Goal: Task Accomplishment & Management: Complete application form

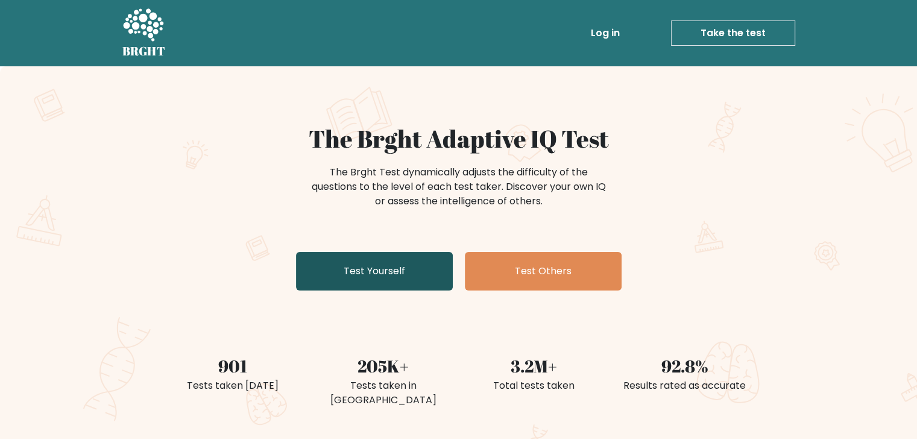
click at [409, 260] on link "Test Yourself" at bounding box center [374, 271] width 157 height 39
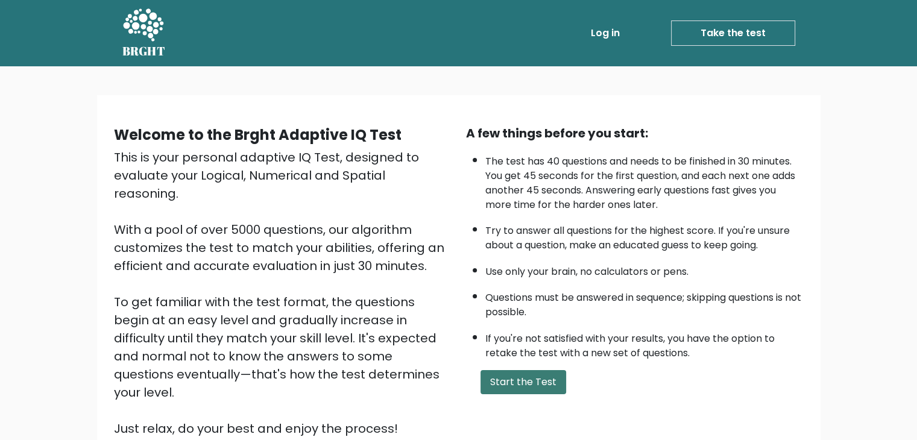
click at [518, 387] on button "Start the Test" at bounding box center [523, 382] width 86 height 24
click at [536, 380] on button "Start the Test" at bounding box center [523, 382] width 86 height 24
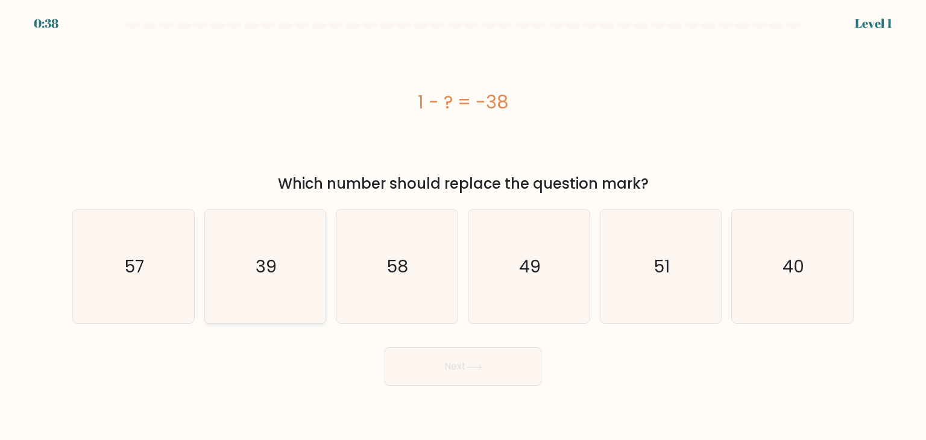
click at [273, 273] on text "39" at bounding box center [265, 266] width 21 height 24
click at [463, 226] on input "b. 39" at bounding box center [463, 223] width 1 height 6
radio input "true"
click at [425, 382] on button "Next" at bounding box center [462, 366] width 157 height 39
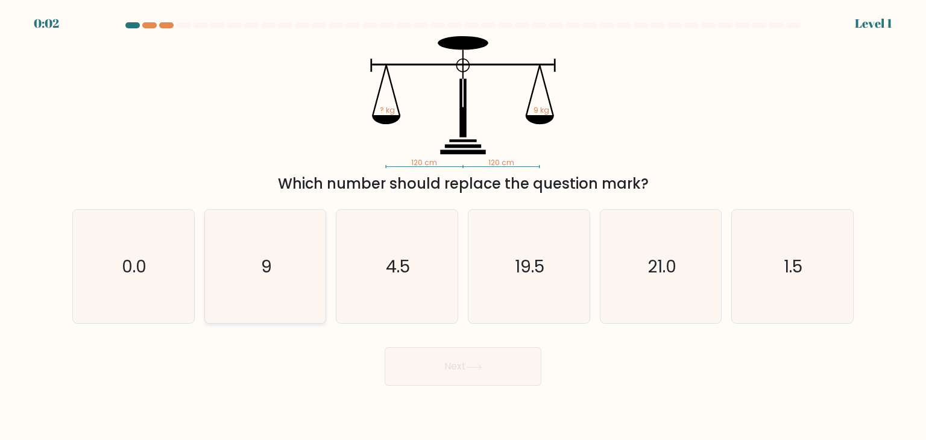
click at [254, 275] on icon "9" at bounding box center [264, 266] width 113 height 113
click at [463, 226] on input "b. 9" at bounding box center [463, 223] width 1 height 6
radio input "true"
click at [459, 365] on div "Next" at bounding box center [462, 362] width 795 height 48
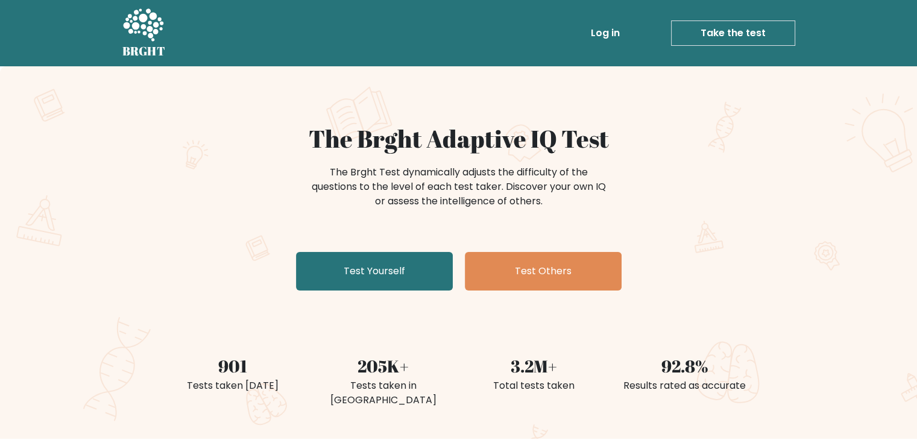
click at [721, 33] on link "Take the test" at bounding box center [733, 32] width 124 height 25
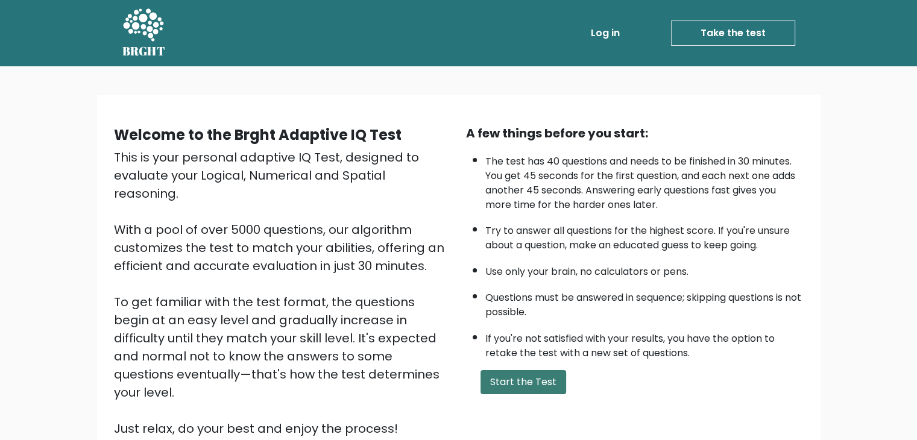
click at [524, 379] on button "Start the Test" at bounding box center [523, 382] width 86 height 24
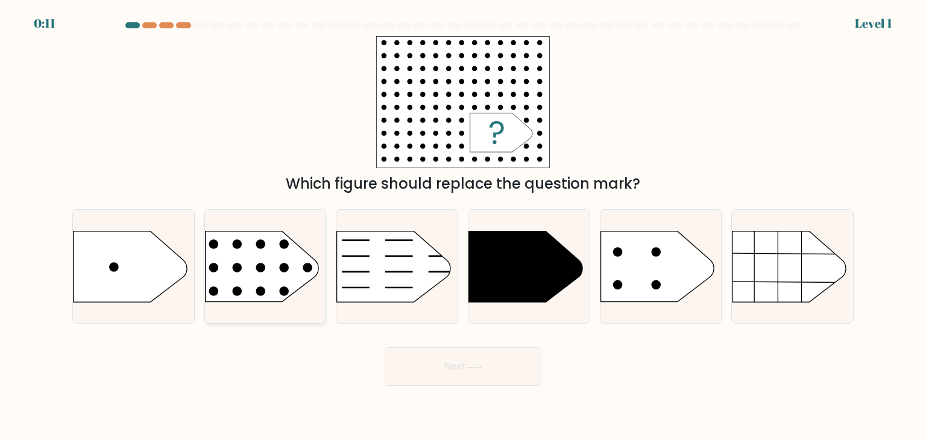
click at [307, 262] on rect at bounding box center [192, 211] width 315 height 239
click at [463, 226] on input "b." at bounding box center [463, 223] width 1 height 6
radio input "true"
click at [451, 378] on button "Next" at bounding box center [462, 366] width 157 height 39
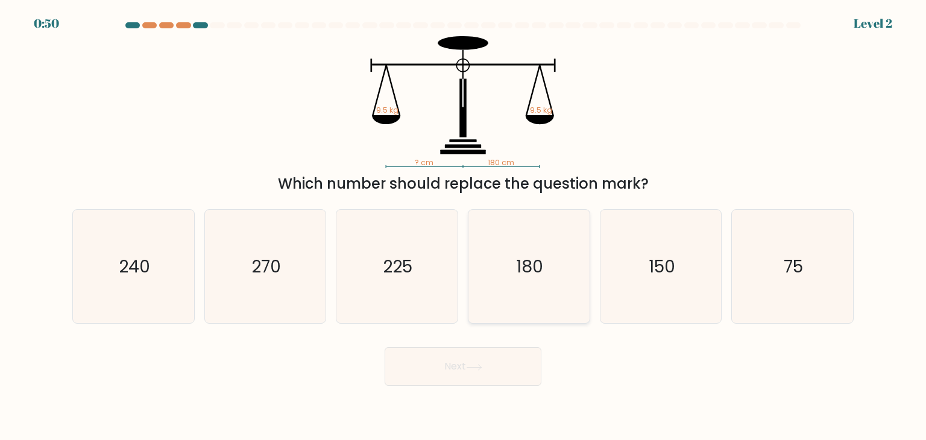
click at [540, 287] on icon "180" at bounding box center [528, 266] width 113 height 113
click at [463, 226] on input "d. 180" at bounding box center [463, 223] width 1 height 6
radio input "true"
click at [504, 369] on button "Next" at bounding box center [462, 366] width 157 height 39
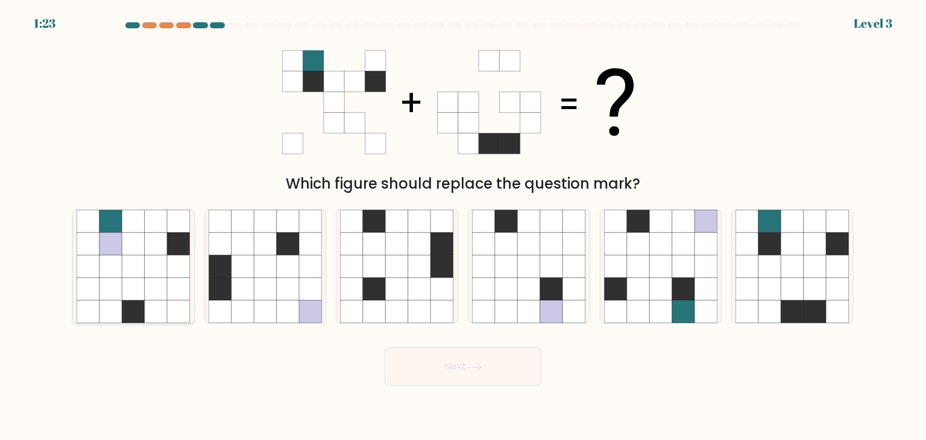
click at [105, 287] on icon at bounding box center [110, 289] width 23 height 23
click at [463, 226] on input "a." at bounding box center [463, 223] width 1 height 6
radio input "true"
click at [748, 263] on icon at bounding box center [747, 266] width 23 height 23
click at [463, 226] on input "f." at bounding box center [463, 223] width 1 height 6
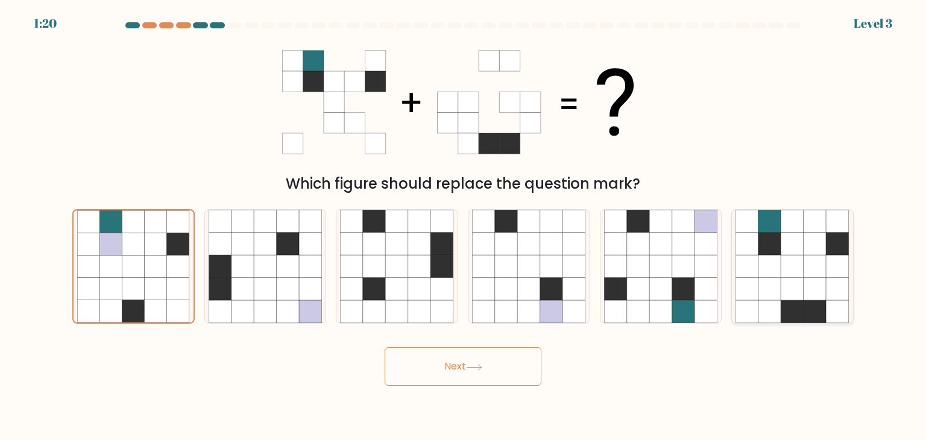
radio input "true"
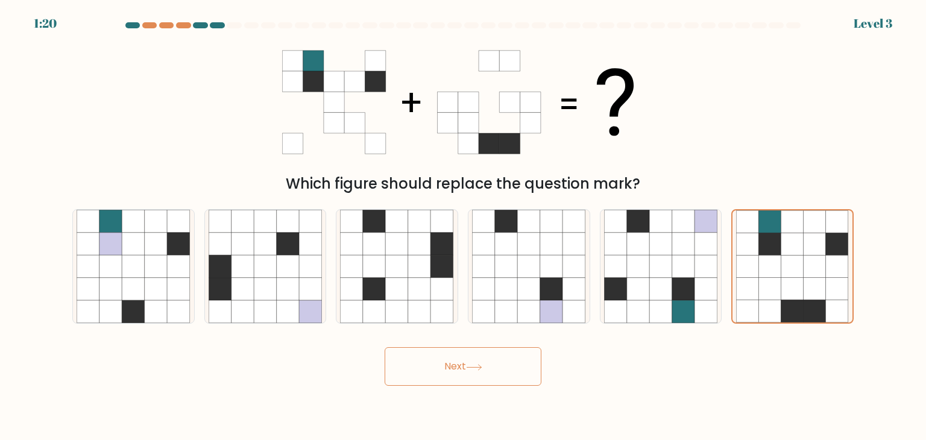
click at [515, 351] on button "Next" at bounding box center [462, 366] width 157 height 39
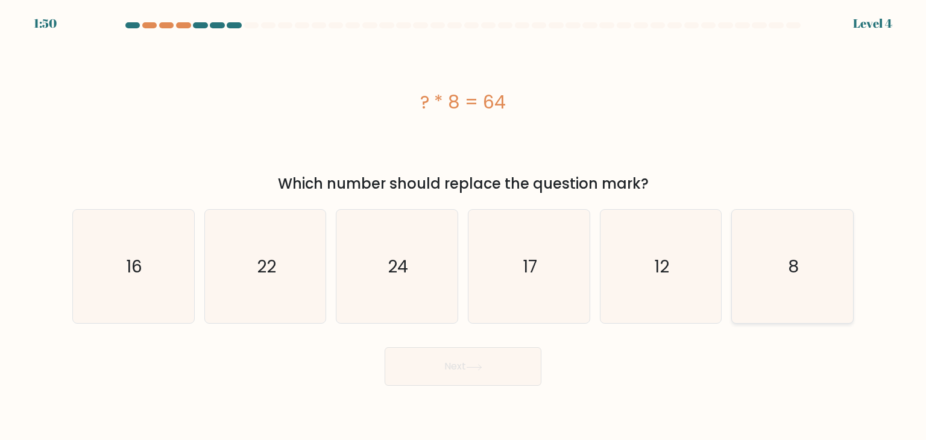
click at [813, 289] on icon "8" at bounding box center [791, 266] width 113 height 113
click at [463, 226] on input "f. 8" at bounding box center [463, 223] width 1 height 6
radio input "true"
click at [483, 378] on button "Next" at bounding box center [462, 366] width 157 height 39
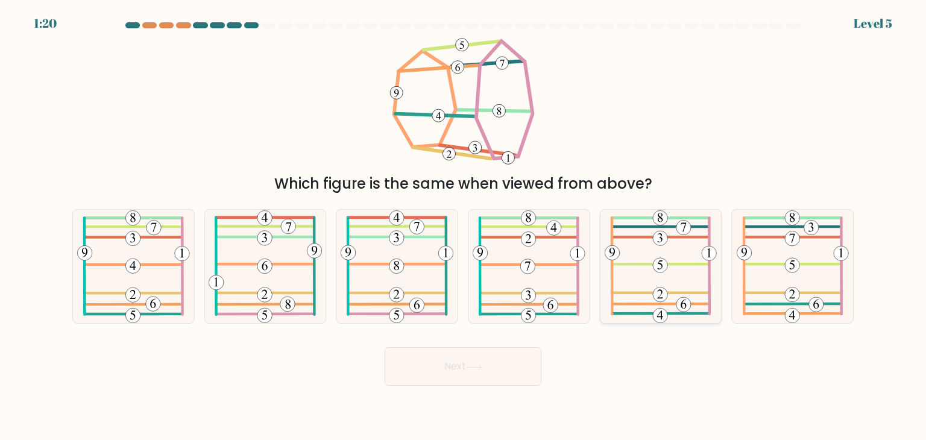
click at [664, 273] on icon at bounding box center [660, 266] width 112 height 113
click at [463, 226] on input "e." at bounding box center [463, 223] width 1 height 6
radio input "true"
click at [510, 366] on button "Next" at bounding box center [462, 366] width 157 height 39
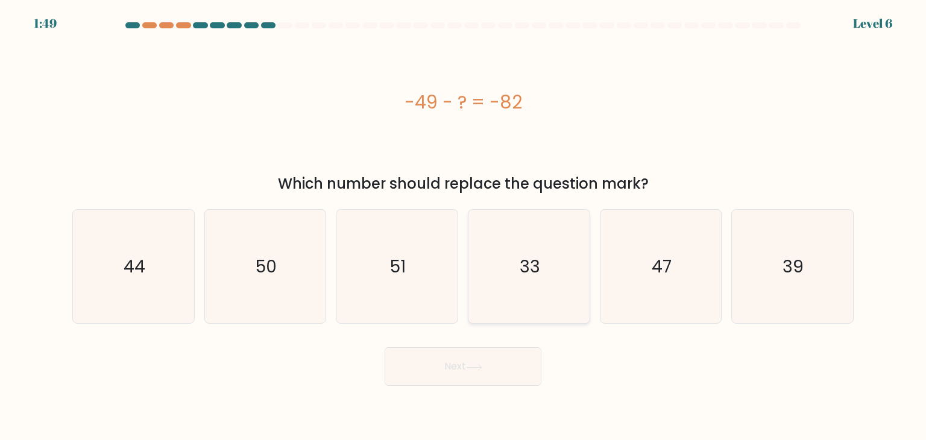
click at [523, 256] on text "33" at bounding box center [529, 266] width 20 height 24
click at [463, 226] on input "d. 33" at bounding box center [463, 223] width 1 height 6
radio input "true"
click at [469, 369] on icon at bounding box center [474, 367] width 16 height 7
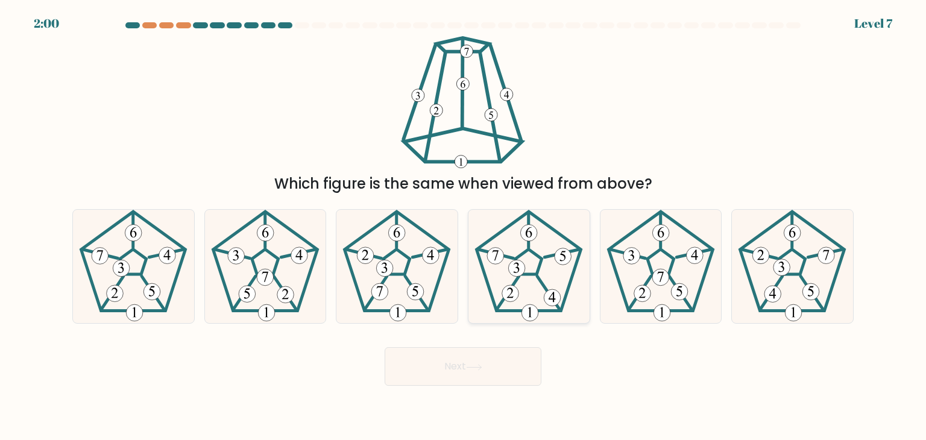
click at [540, 284] on icon at bounding box center [528, 266] width 113 height 113
click at [463, 226] on input "d." at bounding box center [463, 223] width 1 height 6
radio input "true"
click at [481, 366] on icon at bounding box center [474, 367] width 16 height 7
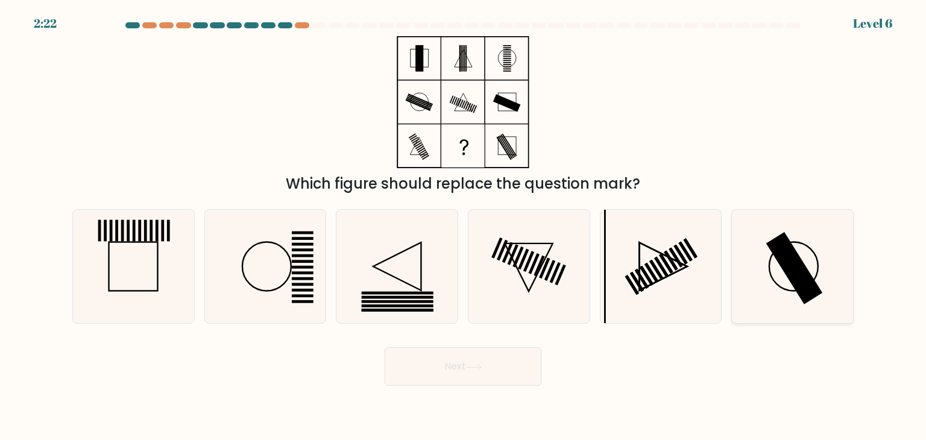
click at [770, 261] on circle at bounding box center [793, 266] width 49 height 49
click at [463, 226] on input "f." at bounding box center [463, 223] width 1 height 6
radio input "true"
click at [450, 349] on button "Next" at bounding box center [462, 366] width 157 height 39
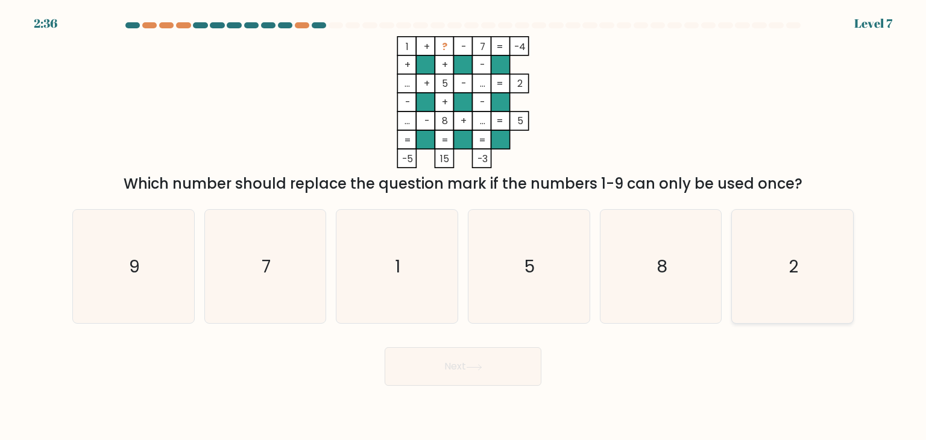
click at [769, 259] on icon "2" at bounding box center [791, 266] width 113 height 113
click at [463, 226] on input "f. 2" at bounding box center [463, 223] width 1 height 6
radio input "true"
click at [450, 383] on button "Next" at bounding box center [462, 366] width 157 height 39
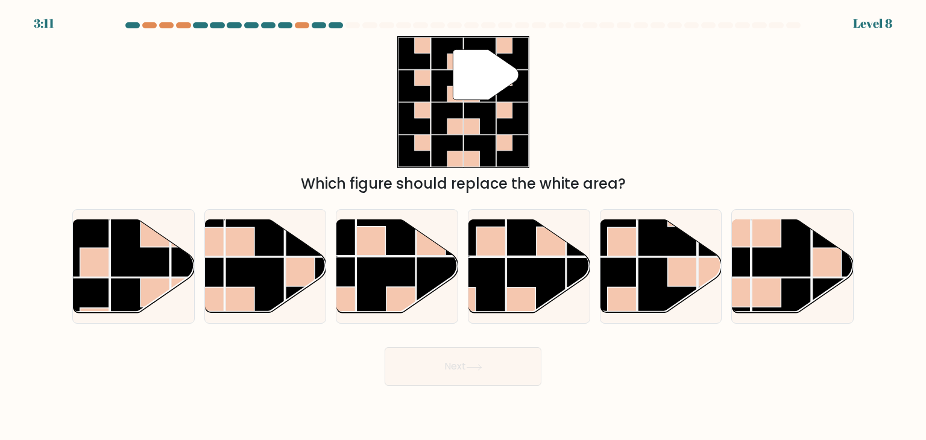
click at [660, 84] on div "" Which figure should replace the white area?" at bounding box center [462, 115] width 795 height 158
click at [275, 261] on rect at bounding box center [254, 286] width 59 height 59
click at [463, 226] on input "b." at bounding box center [463, 223] width 1 height 6
radio input "true"
click at [475, 362] on button "Next" at bounding box center [462, 366] width 157 height 39
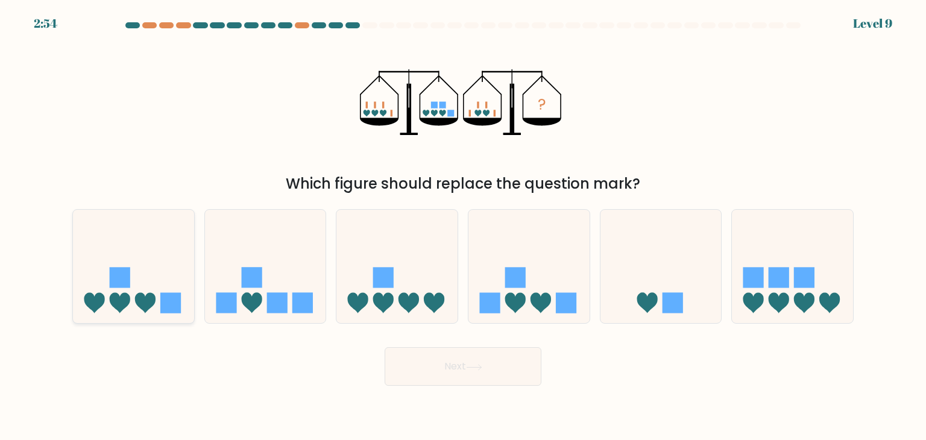
click at [142, 301] on icon at bounding box center [145, 303] width 20 height 20
click at [463, 226] on input "a." at bounding box center [463, 223] width 1 height 6
radio input "true"
click at [435, 362] on button "Next" at bounding box center [462, 366] width 157 height 39
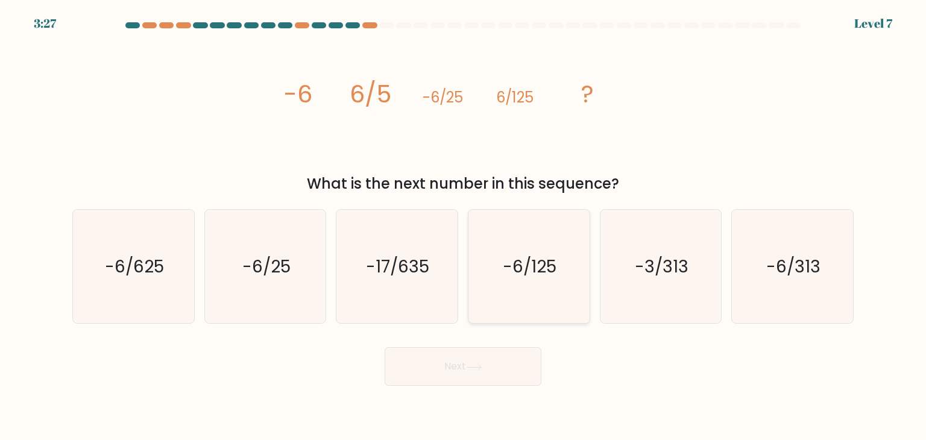
click at [548, 268] on text "-6/125" at bounding box center [530, 266] width 54 height 24
click at [463, 226] on input "d. -6/125" at bounding box center [463, 223] width 1 height 6
radio input "true"
click at [475, 359] on button "Next" at bounding box center [462, 366] width 157 height 39
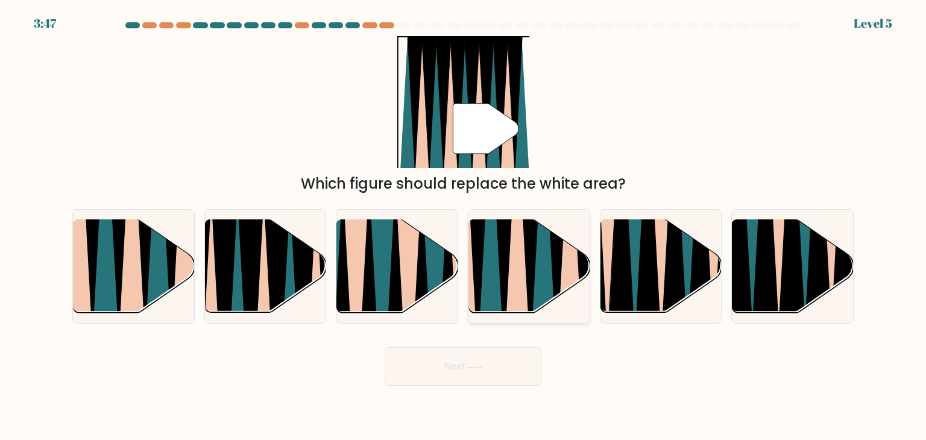
click at [489, 254] on icon at bounding box center [490, 218] width 27 height 242
click at [463, 226] on input "d." at bounding box center [463, 223] width 1 height 6
radio input "true"
click at [460, 360] on button "Next" at bounding box center [462, 366] width 157 height 39
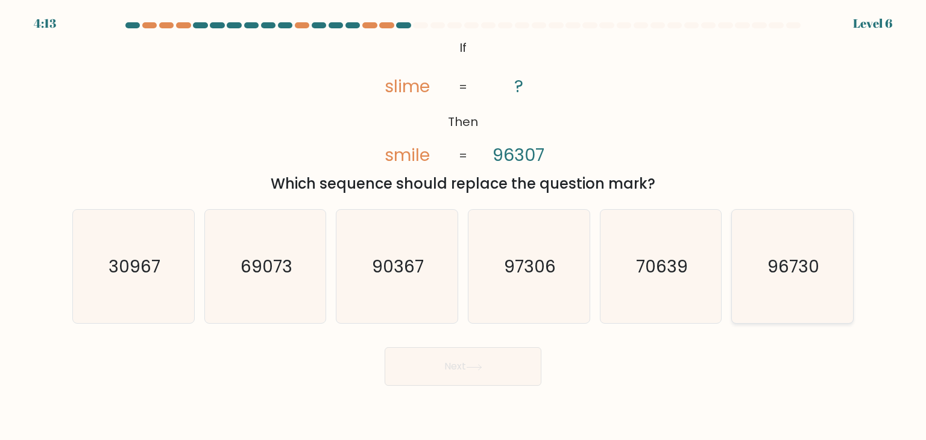
click at [803, 295] on icon "96730" at bounding box center [791, 266] width 113 height 113
click at [463, 226] on input "f. 96730" at bounding box center [463, 223] width 1 height 6
radio input "true"
click at [435, 375] on button "Next" at bounding box center [462, 366] width 157 height 39
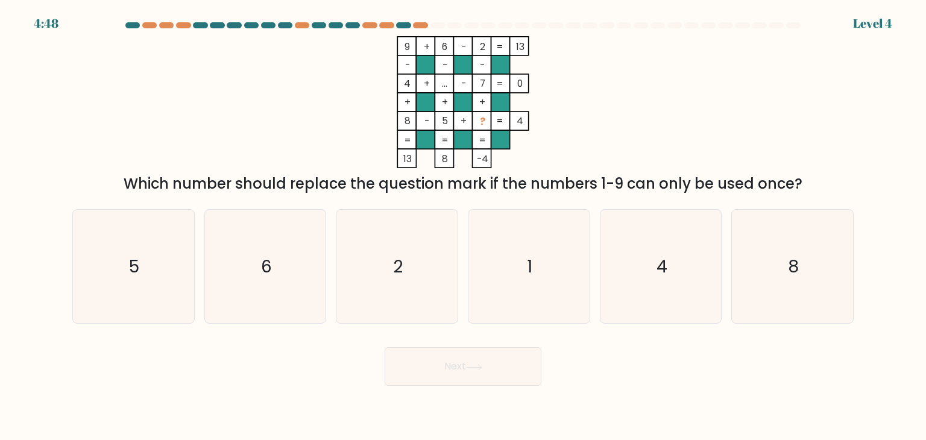
click at [445, 126] on icon "9 + 6 - 2 13 - - - 4 + ... - 7 0 + + + 8 - 5 + ? = 4 = = = = 13 8 -4 =" at bounding box center [463, 102] width 362 height 132
click at [520, 262] on icon "1" at bounding box center [528, 266] width 113 height 113
click at [463, 226] on input "d. 1" at bounding box center [463, 223] width 1 height 6
radio input "true"
click at [500, 360] on button "Next" at bounding box center [462, 366] width 157 height 39
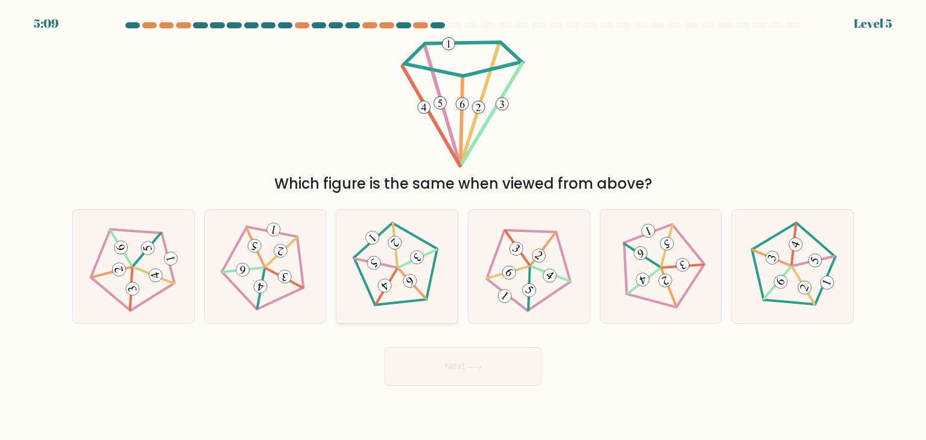
click at [425, 299] on 149 at bounding box center [412, 283] width 28 height 31
click at [463, 226] on input "c." at bounding box center [463, 223] width 1 height 6
radio input "true"
click at [472, 374] on button "Next" at bounding box center [462, 366] width 157 height 39
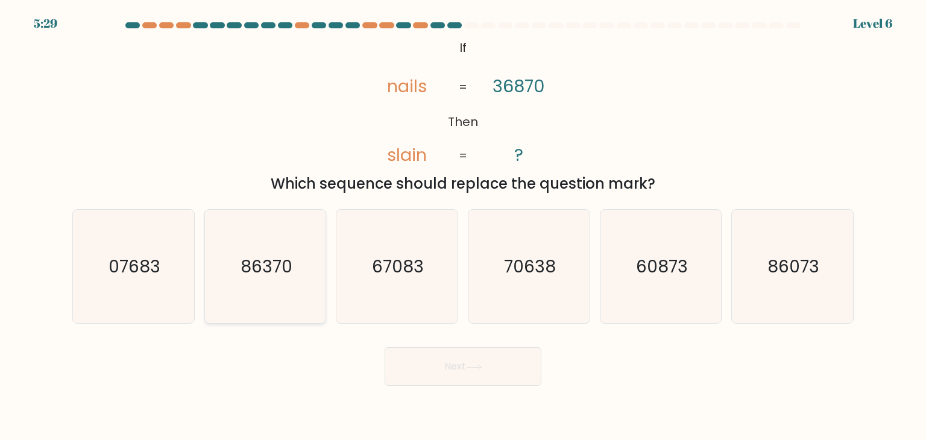
click at [277, 278] on icon "86370" at bounding box center [264, 266] width 113 height 113
click at [463, 226] on input "b. 86370" at bounding box center [463, 223] width 1 height 6
radio input "true"
click at [484, 378] on button "Next" at bounding box center [462, 366] width 157 height 39
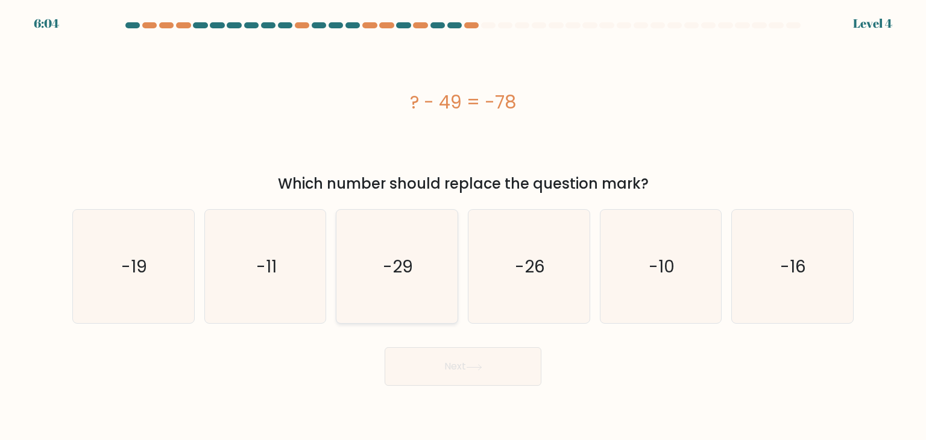
click at [426, 255] on icon "-29" at bounding box center [396, 266] width 113 height 113
click at [463, 226] on input "c. -29" at bounding box center [463, 223] width 1 height 6
radio input "true"
click at [463, 377] on button "Next" at bounding box center [462, 366] width 157 height 39
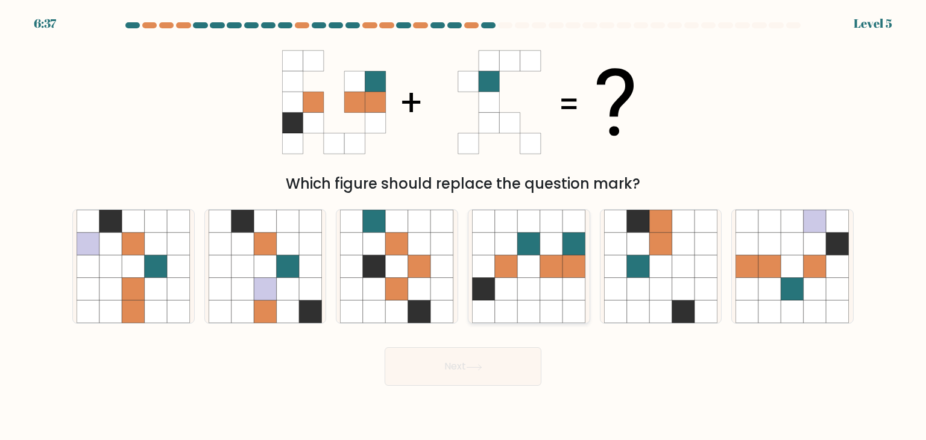
drag, startPoint x: 565, startPoint y: 282, endPoint x: 497, endPoint y: 347, distance: 94.2
click at [564, 282] on icon at bounding box center [574, 289] width 23 height 23
click at [463, 226] on input "d." at bounding box center [463, 223] width 1 height 6
radio input "true"
click at [475, 372] on button "Next" at bounding box center [462, 366] width 157 height 39
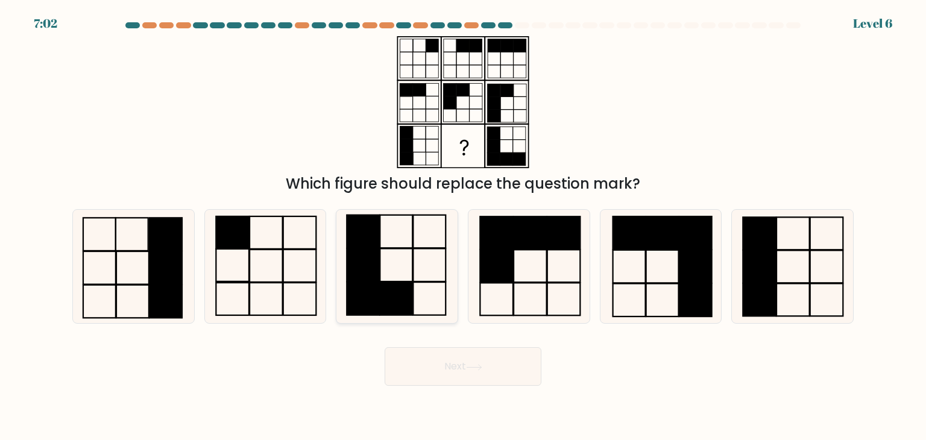
click at [419, 259] on icon at bounding box center [396, 266] width 113 height 113
click at [463, 226] on input "c." at bounding box center [463, 223] width 1 height 6
radio input "true"
click at [437, 374] on button "Next" at bounding box center [462, 366] width 157 height 39
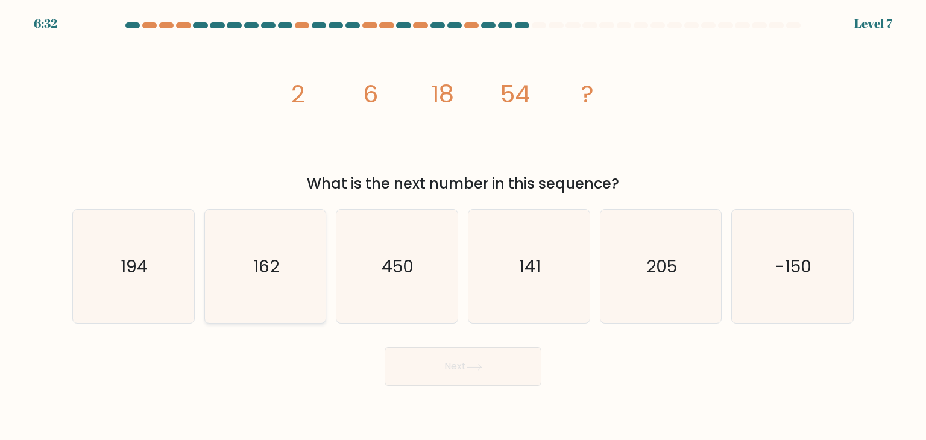
click at [249, 278] on icon "162" at bounding box center [264, 266] width 113 height 113
click at [463, 226] on input "b. 162" at bounding box center [463, 223] width 1 height 6
radio input "true"
click at [415, 372] on button "Next" at bounding box center [462, 366] width 157 height 39
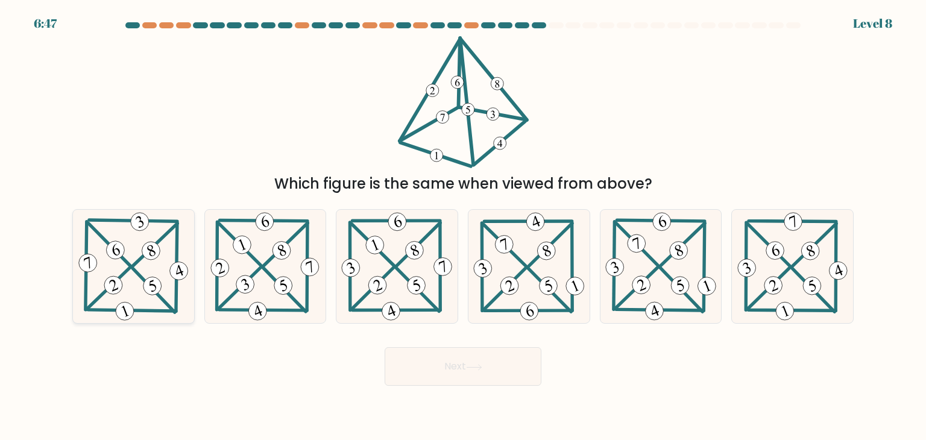
click at [145, 272] on icon at bounding box center [133, 266] width 115 height 113
click at [463, 226] on input "a." at bounding box center [463, 223] width 1 height 6
radio input "true"
click at [489, 373] on button "Next" at bounding box center [462, 366] width 157 height 39
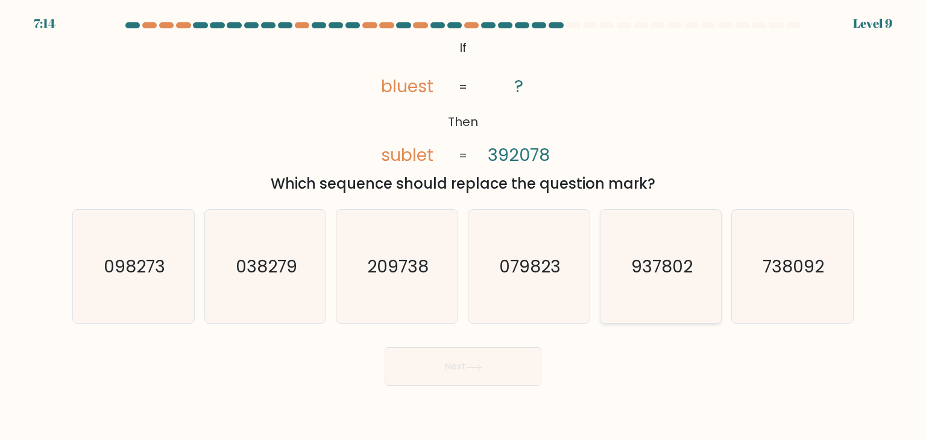
click at [656, 278] on icon "937802" at bounding box center [660, 266] width 113 height 113
click at [463, 226] on input "e. 937802" at bounding box center [463, 223] width 1 height 6
radio input "true"
click at [511, 367] on button "Next" at bounding box center [462, 366] width 157 height 39
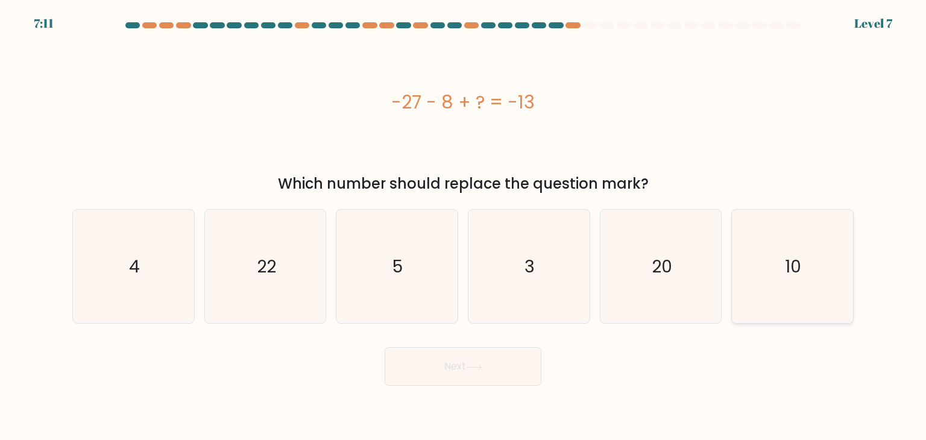
click at [763, 285] on icon "10" at bounding box center [791, 266] width 113 height 113
click at [463, 226] on input "f. 10" at bounding box center [463, 223] width 1 height 6
radio input "true"
click at [503, 364] on button "Next" at bounding box center [462, 366] width 157 height 39
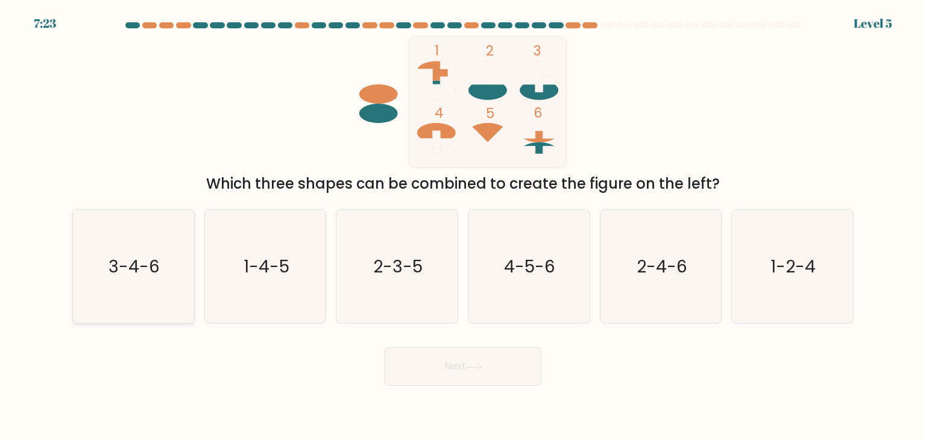
drag, startPoint x: 133, startPoint y: 271, endPoint x: 145, endPoint y: 275, distance: 13.0
click at [133, 271] on text "3-4-6" at bounding box center [134, 266] width 51 height 24
click at [463, 226] on input "a. 3-4-6" at bounding box center [463, 223] width 1 height 6
radio input "true"
click at [439, 371] on button "Next" at bounding box center [462, 366] width 157 height 39
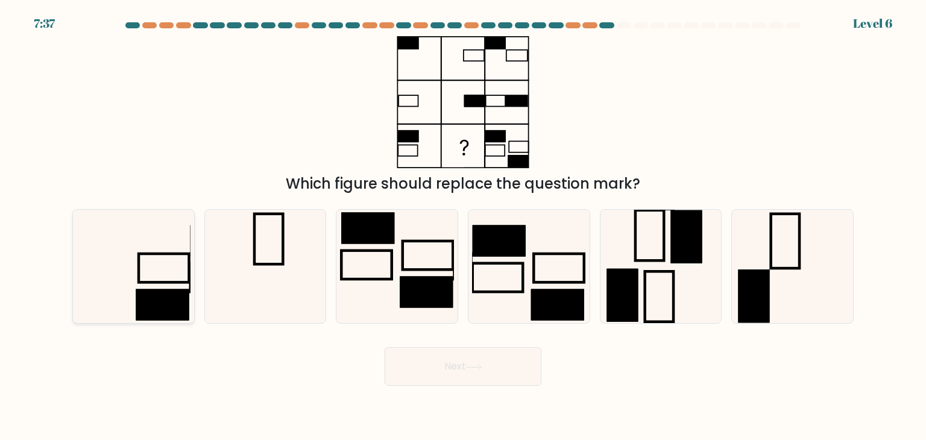
click at [163, 278] on icon at bounding box center [133, 266] width 113 height 113
click at [463, 226] on input "a." at bounding box center [463, 223] width 1 height 6
radio input "true"
click at [460, 360] on button "Next" at bounding box center [462, 366] width 157 height 39
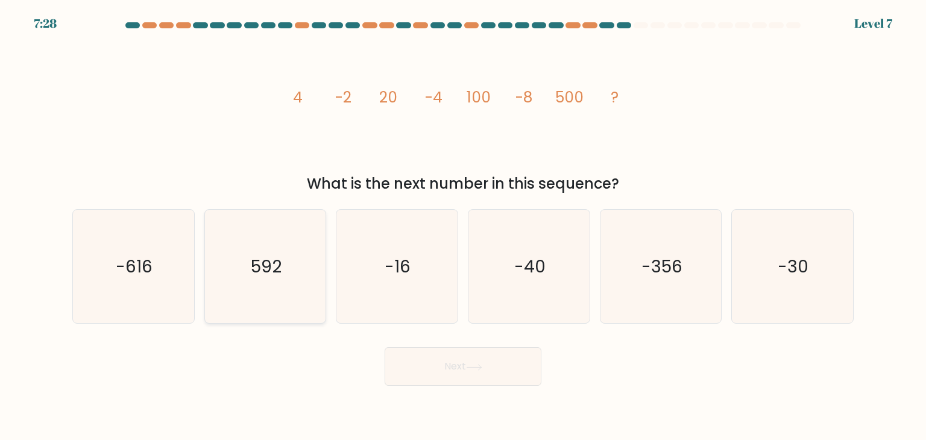
click at [272, 280] on icon "592" at bounding box center [264, 266] width 113 height 113
click at [463, 226] on input "b. 592" at bounding box center [463, 223] width 1 height 6
radio input "true"
click at [477, 365] on icon at bounding box center [474, 367] width 16 height 7
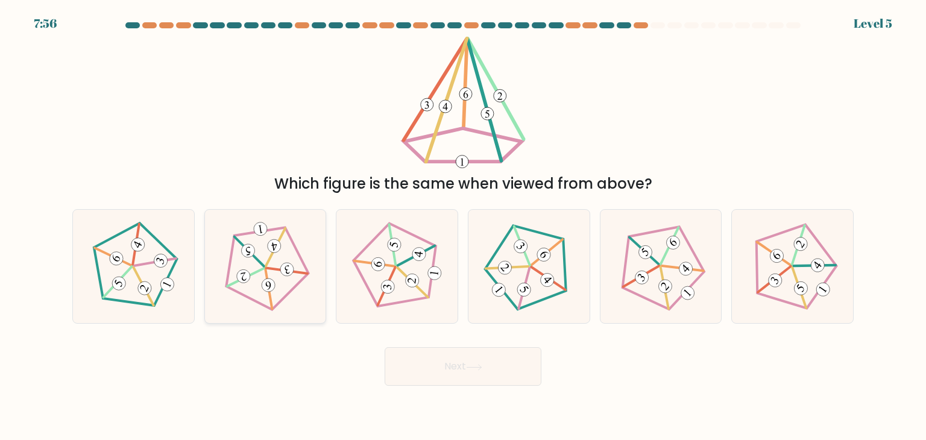
click at [266, 240] on icon at bounding box center [265, 266] width 91 height 91
click at [463, 226] on input "b." at bounding box center [463, 223] width 1 height 6
radio input "true"
click at [402, 353] on button "Next" at bounding box center [462, 366] width 157 height 39
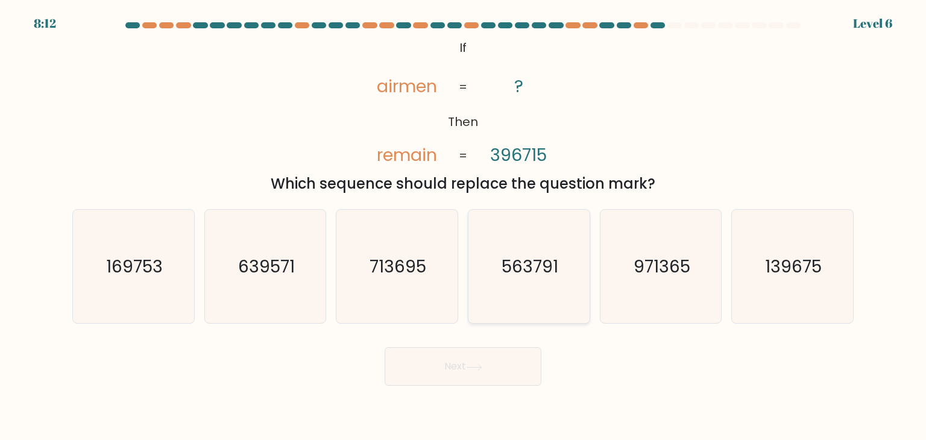
click at [503, 275] on text "563791" at bounding box center [529, 266] width 57 height 24
click at [463, 226] on input "d. 563791" at bounding box center [463, 223] width 1 height 6
radio input "true"
click at [486, 355] on button "Next" at bounding box center [462, 366] width 157 height 39
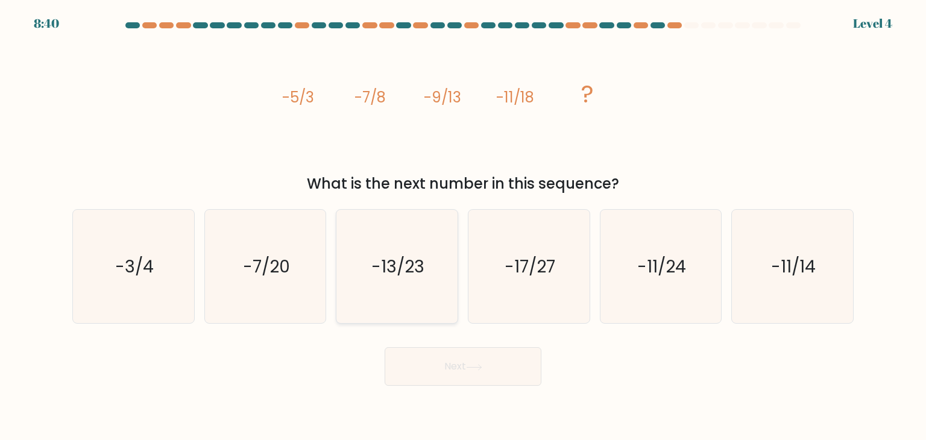
click at [409, 280] on icon "-13/23" at bounding box center [396, 266] width 113 height 113
click at [463, 226] on input "c. -13/23" at bounding box center [463, 223] width 1 height 6
radio input "true"
click at [456, 369] on button "Next" at bounding box center [462, 366] width 157 height 39
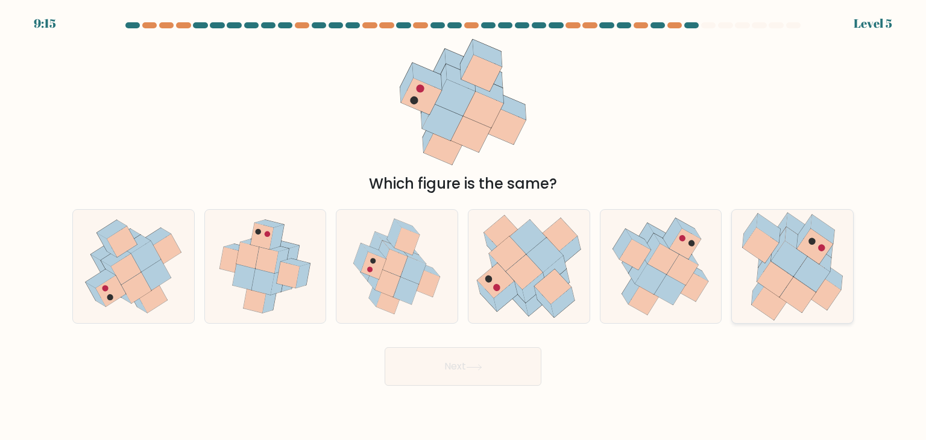
click at [806, 283] on icon at bounding box center [812, 275] width 36 height 36
click at [463, 226] on input "f." at bounding box center [463, 223] width 1 height 6
radio input "true"
click at [471, 378] on button "Next" at bounding box center [462, 366] width 157 height 39
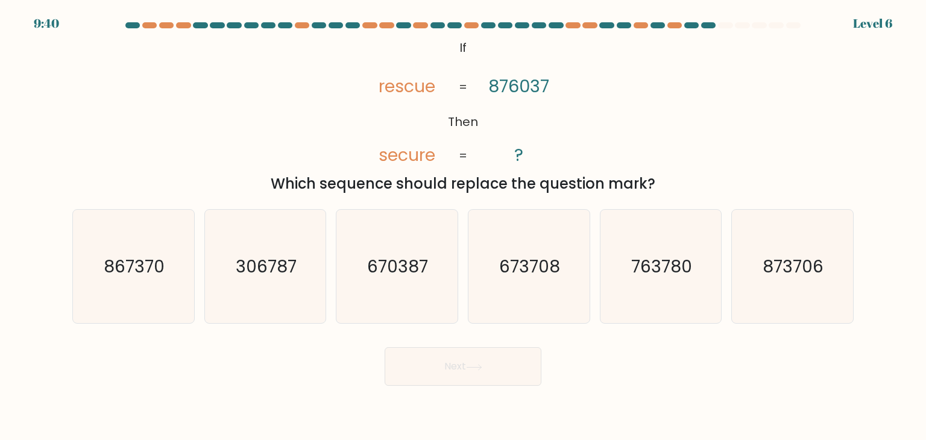
click at [389, 95] on tspan "rescue" at bounding box center [407, 86] width 57 height 24
click at [791, 274] on text "873706" at bounding box center [793, 266] width 61 height 24
click at [463, 226] on input "f. 873706" at bounding box center [463, 223] width 1 height 6
radio input "true"
click at [510, 354] on button "Next" at bounding box center [462, 366] width 157 height 39
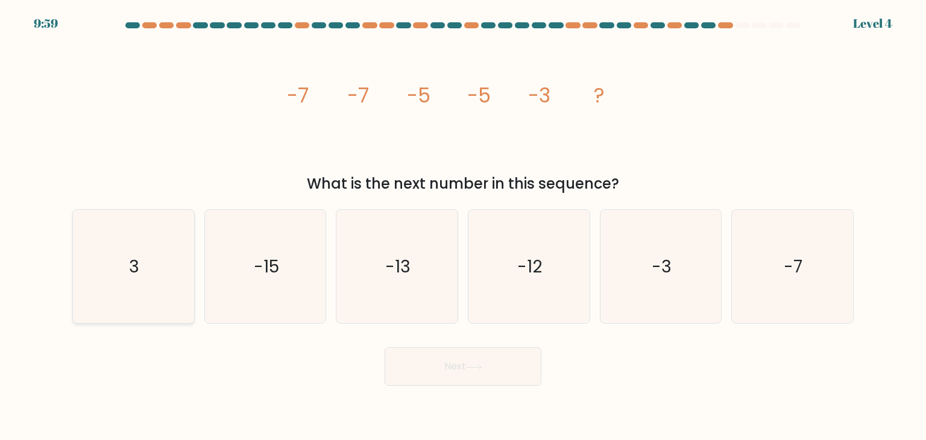
click at [174, 277] on icon "3" at bounding box center [133, 266] width 113 height 113
click at [463, 226] on input "a. 3" at bounding box center [463, 223] width 1 height 6
radio input "true"
click at [463, 378] on button "Next" at bounding box center [462, 366] width 157 height 39
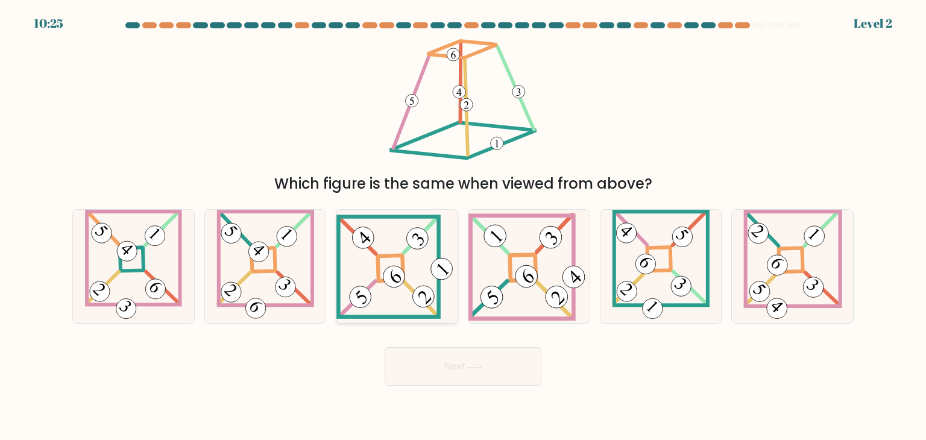
click at [394, 267] on 841 at bounding box center [394, 276] width 30 height 30
click at [463, 226] on input "c." at bounding box center [463, 223] width 1 height 6
radio input "true"
click at [453, 377] on button "Next" at bounding box center [462, 366] width 157 height 39
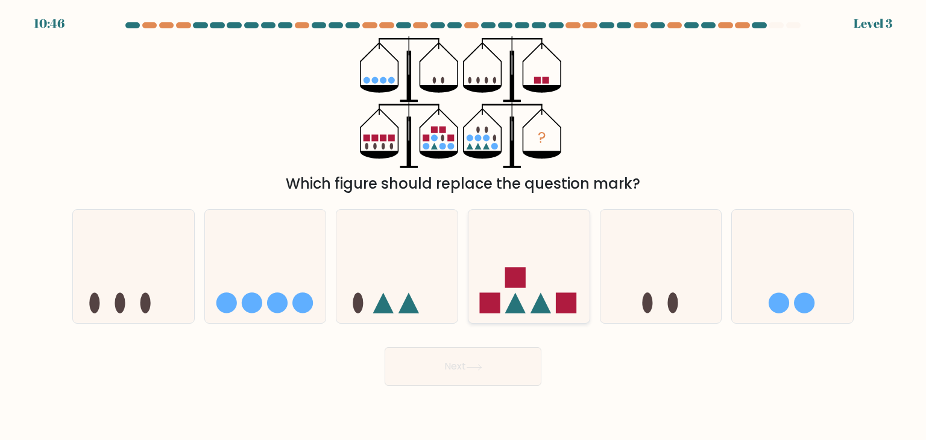
click at [504, 290] on icon at bounding box center [528, 266] width 121 height 100
click at [463, 226] on input "d." at bounding box center [463, 223] width 1 height 6
radio input "true"
click at [468, 360] on button "Next" at bounding box center [462, 366] width 157 height 39
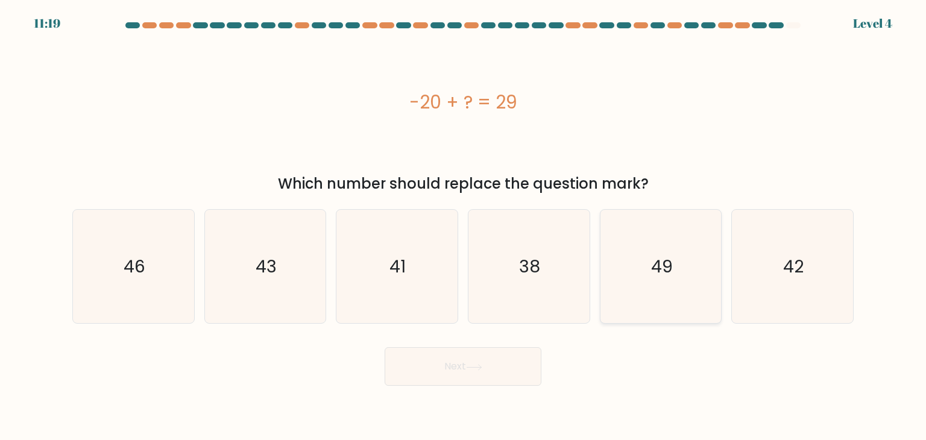
click at [654, 284] on icon "49" at bounding box center [660, 266] width 113 height 113
click at [463, 226] on input "e. 49" at bounding box center [463, 223] width 1 height 6
radio input "true"
click at [476, 369] on icon at bounding box center [474, 367] width 16 height 7
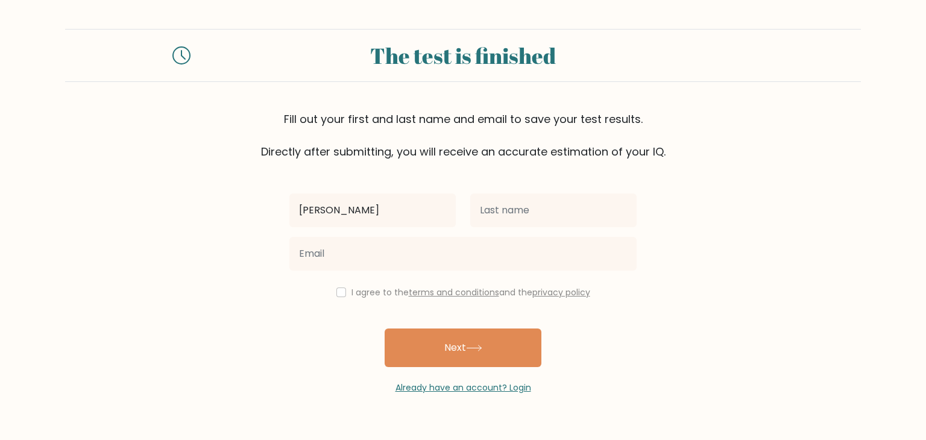
type input "[PERSON_NAME]"
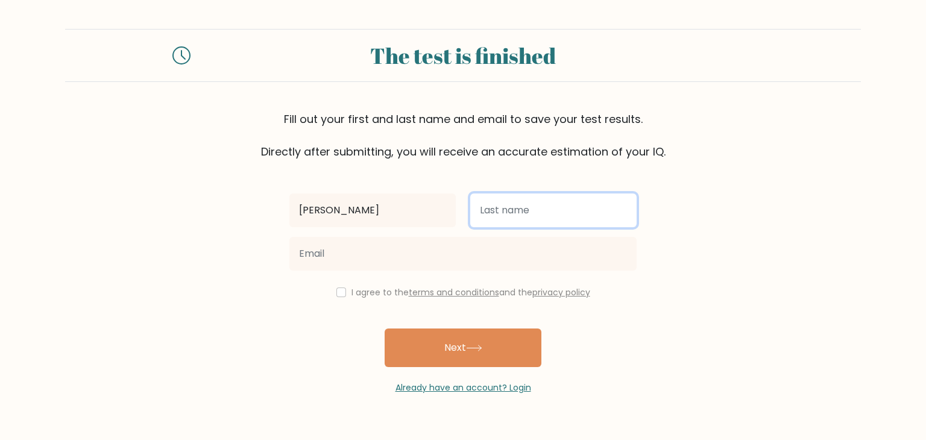
click at [518, 219] on input "text" at bounding box center [553, 210] width 166 height 34
type input "s"
type input "San [PERSON_NAME]"
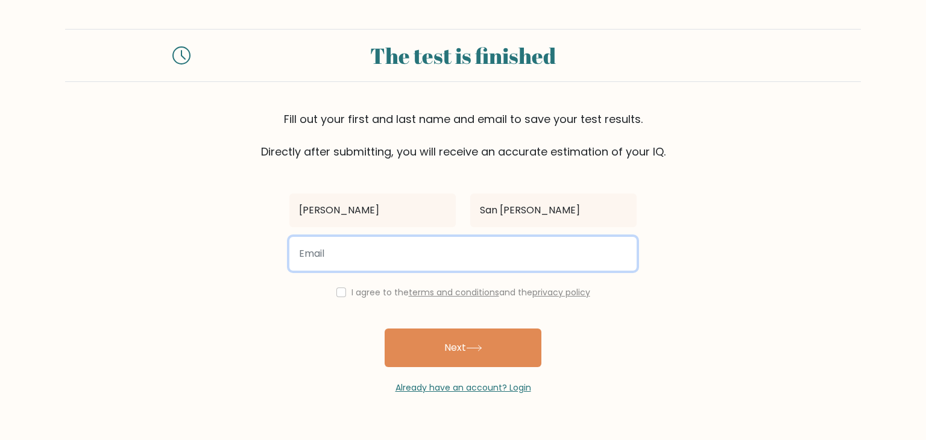
click at [408, 256] on input "email" at bounding box center [462, 254] width 347 height 34
type input "jeanmitcheljarre@gmail.com"
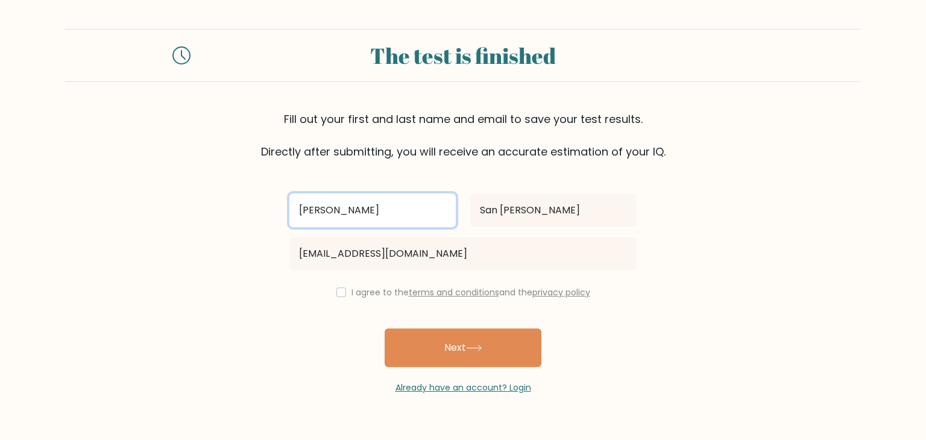
drag, startPoint x: 403, startPoint y: 210, endPoint x: 287, endPoint y: 196, distance: 116.5
click at [287, 196] on div "jean mitchel jarre" at bounding box center [372, 210] width 181 height 43
type input "j"
type input "Jean Mitchel Jarre"
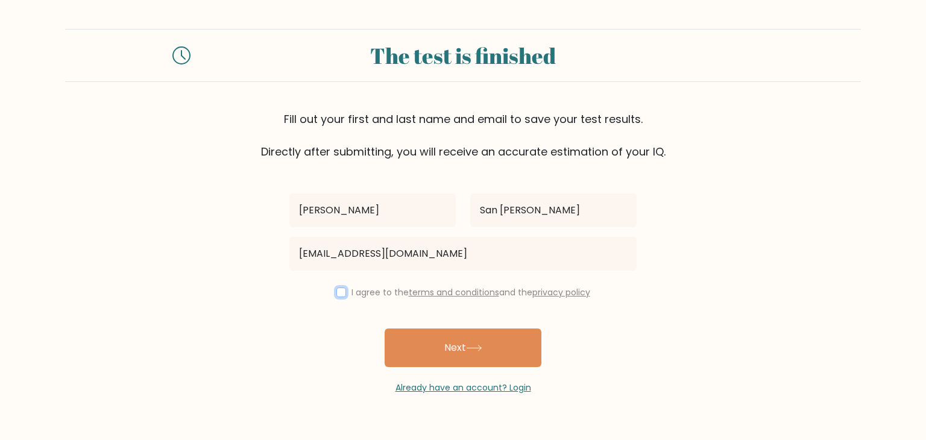
click at [336, 287] on input "checkbox" at bounding box center [341, 292] width 10 height 10
checkbox input "true"
click at [389, 326] on div "Jean Mitchel Jarre San Luis jeanmitcheljarre@gmail.com I agree to the terms and…" at bounding box center [463, 277] width 362 height 234
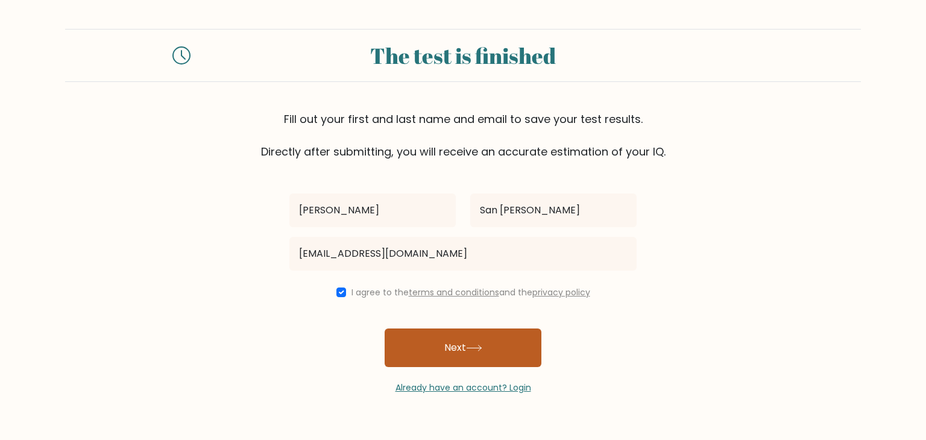
click at [405, 348] on button "Next" at bounding box center [462, 347] width 157 height 39
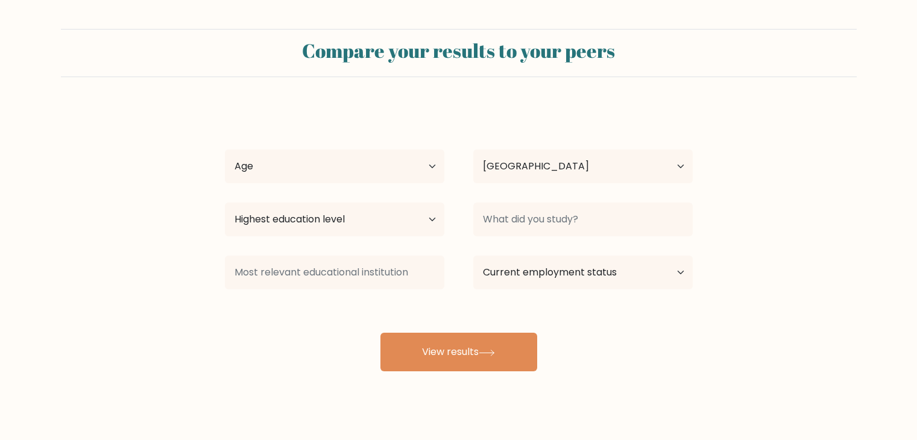
select select "PH"
click at [376, 162] on select "Age Under 18 years old 18-24 years old 25-34 years old 35-44 years old 45-54 ye…" at bounding box center [334, 166] width 219 height 34
select select "25_34"
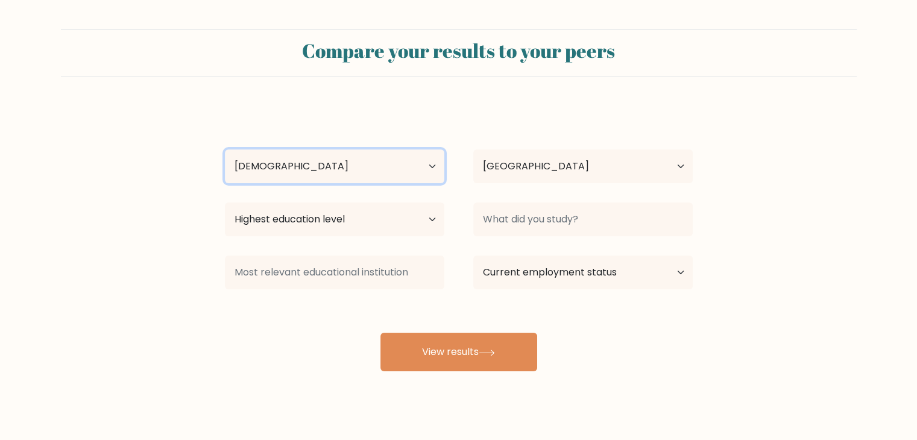
click at [225, 149] on select "Age Under 18 years old 18-24 years old 25-34 years old 35-44 years old 45-54 ye…" at bounding box center [334, 166] width 219 height 34
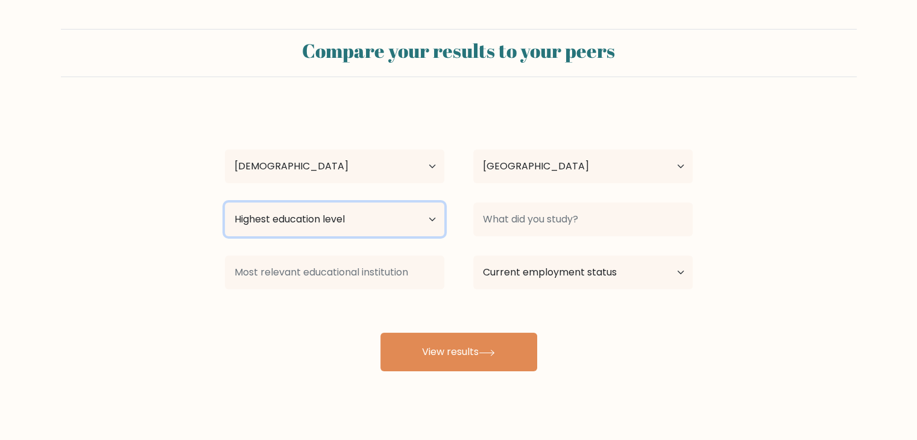
click at [352, 219] on select "Highest education level No schooling Primary Lower Secondary Upper Secondary Oc…" at bounding box center [334, 219] width 219 height 34
select select "bachelors_degree"
click at [225, 202] on select "Highest education level No schooling Primary Lower Secondary Upper Secondary Oc…" at bounding box center [334, 219] width 219 height 34
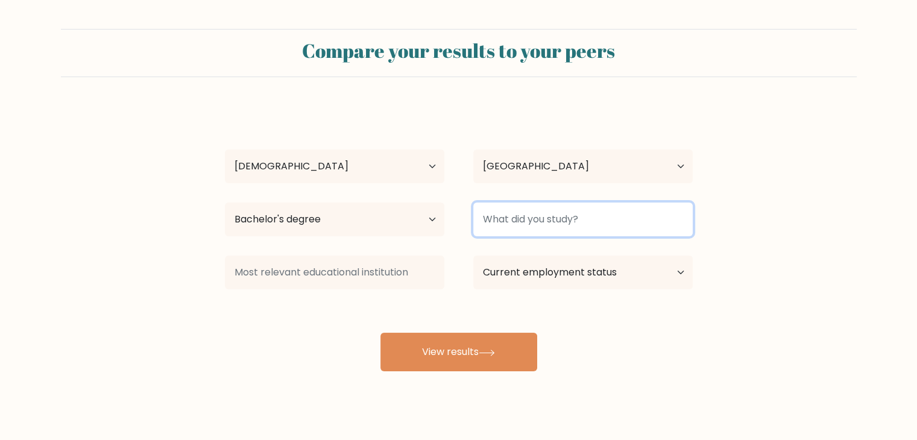
click at [513, 224] on input at bounding box center [582, 219] width 219 height 34
type input "BSIT"
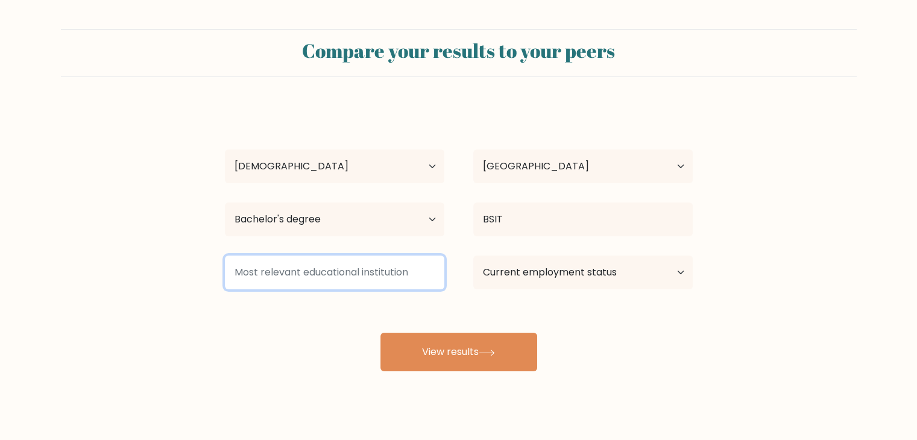
click at [368, 278] on input at bounding box center [334, 272] width 219 height 34
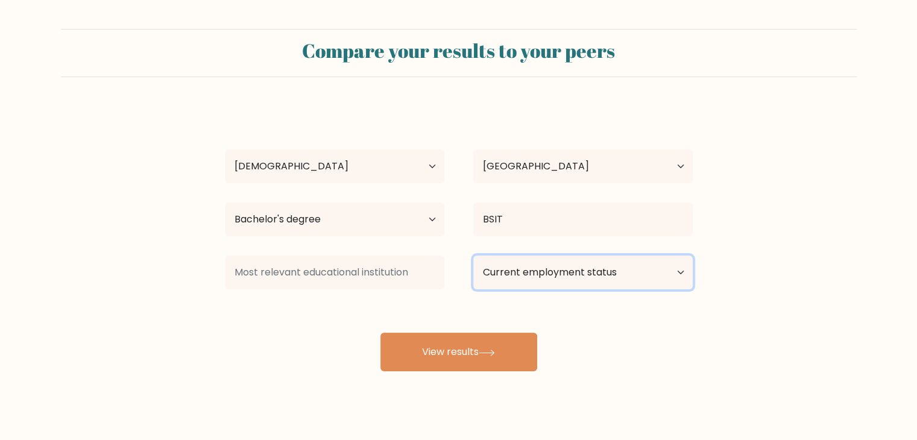
click at [583, 273] on select "Current employment status Employed Student Retired Other / prefer not to answer" at bounding box center [582, 272] width 219 height 34
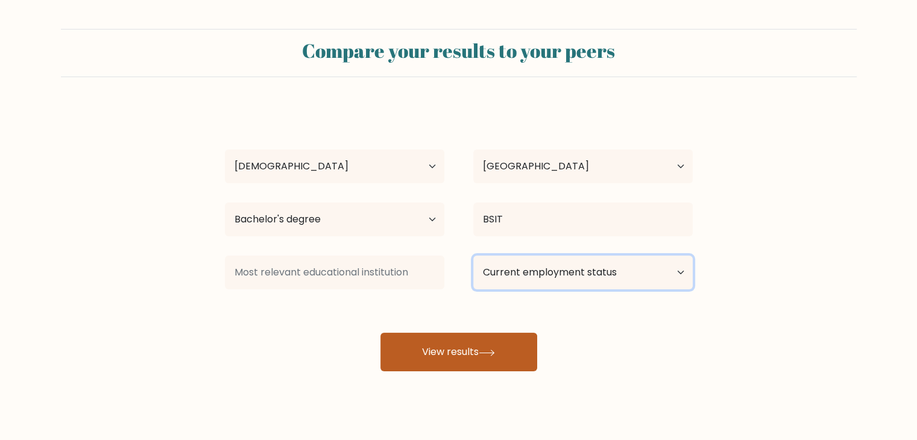
select select "other"
click at [473, 255] on select "Current employment status Employed Student Retired Other / prefer not to answer" at bounding box center [582, 272] width 219 height 34
click at [409, 353] on button "View results" at bounding box center [458, 352] width 157 height 39
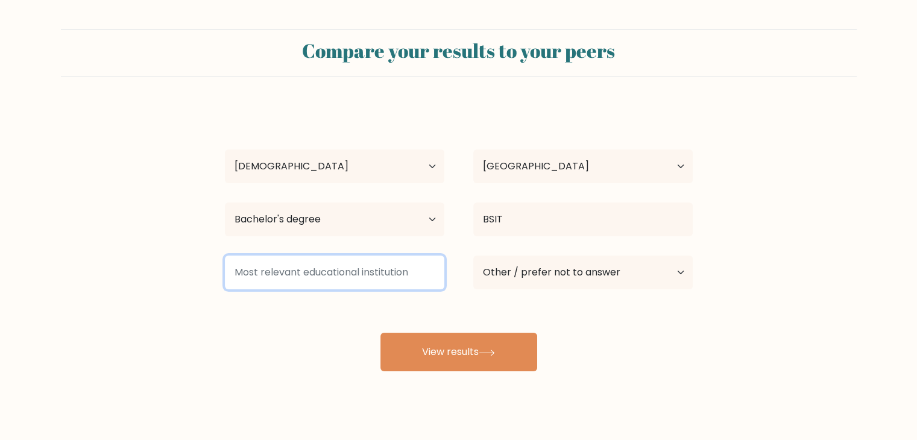
click at [337, 268] on input at bounding box center [334, 272] width 219 height 34
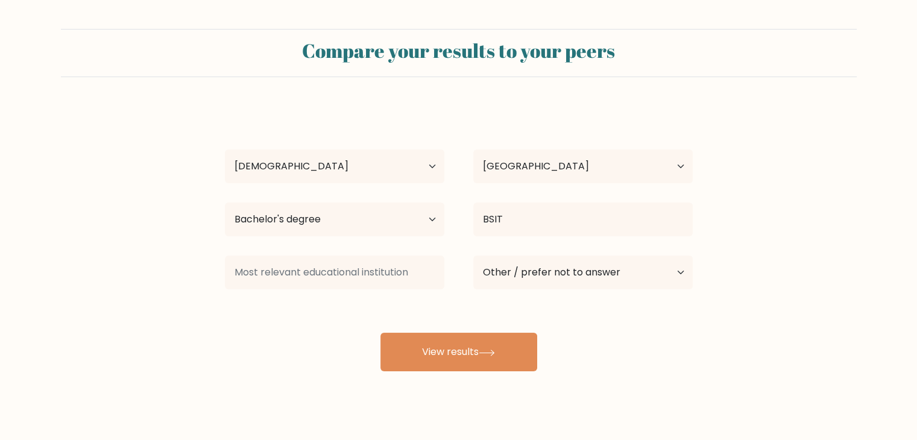
click at [267, 386] on div "Compare your results to your peers Jean Mitchel Jarre San Luis Age Under 18 yea…" at bounding box center [458, 228] width 917 height 457
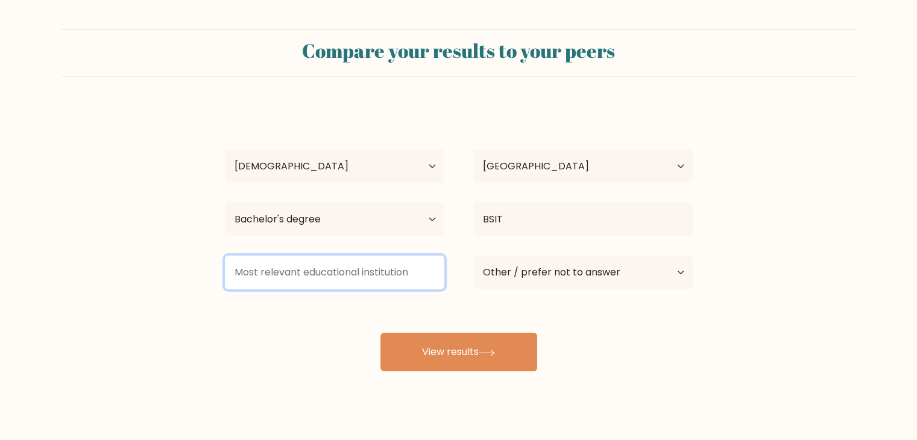
click at [282, 275] on input at bounding box center [334, 272] width 219 height 34
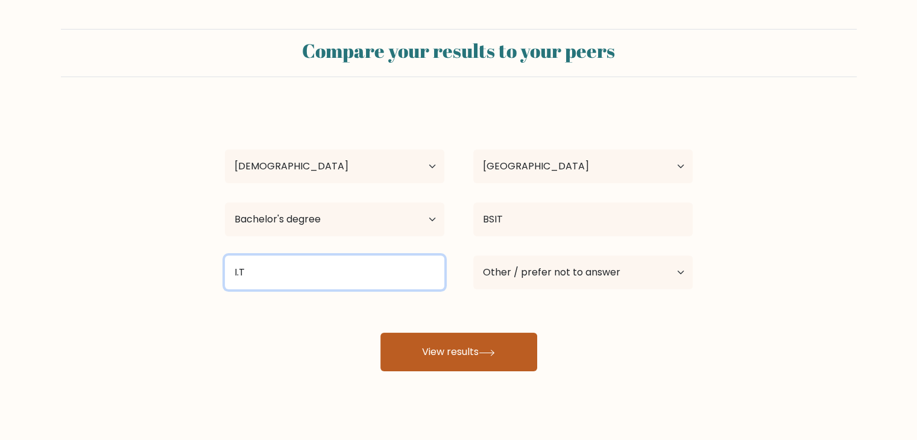
type input "I.T"
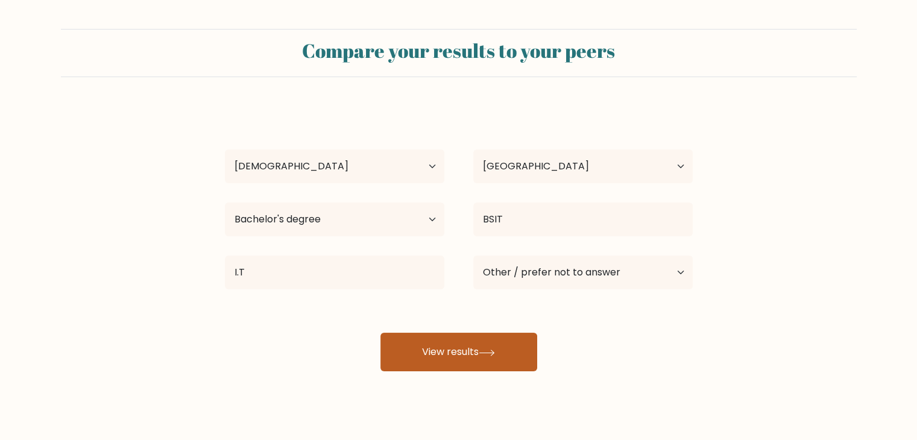
click at [490, 346] on button "View results" at bounding box center [458, 352] width 157 height 39
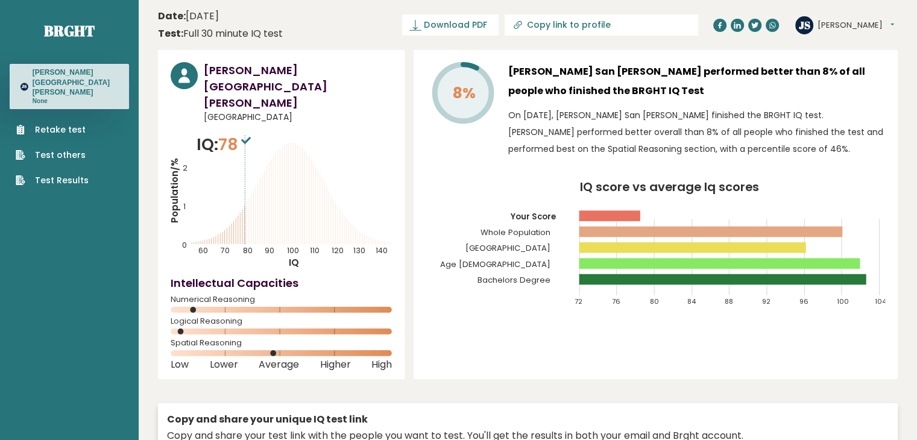
click at [64, 124] on link "Retake test" at bounding box center [52, 130] width 73 height 13
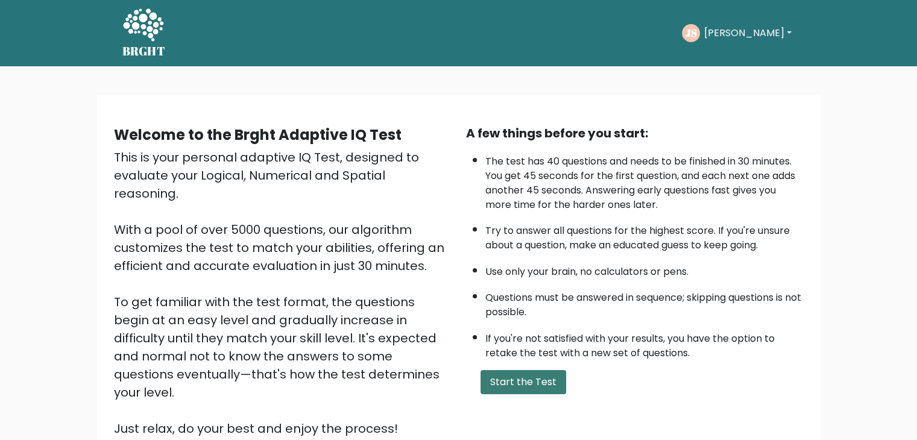
click at [528, 380] on button "Start the Test" at bounding box center [523, 382] width 86 height 24
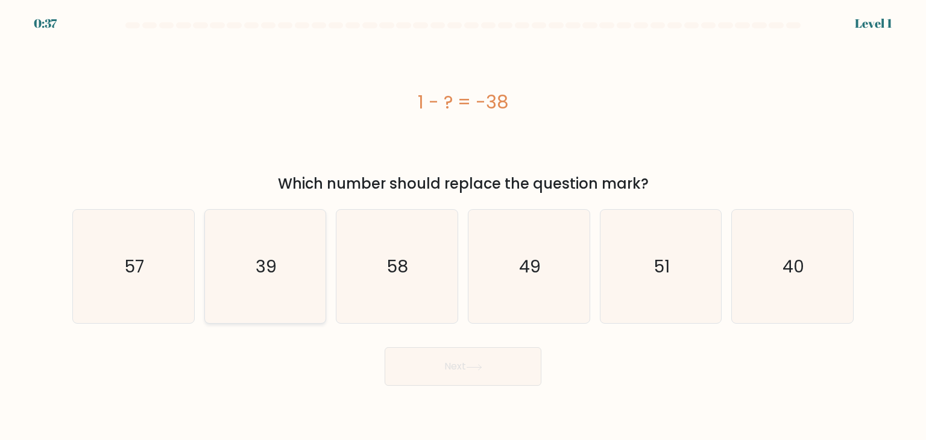
click at [258, 260] on text "39" at bounding box center [265, 266] width 21 height 24
click at [463, 226] on input "b. 39" at bounding box center [463, 223] width 1 height 6
radio input "true"
click at [468, 370] on icon at bounding box center [474, 367] width 16 height 7
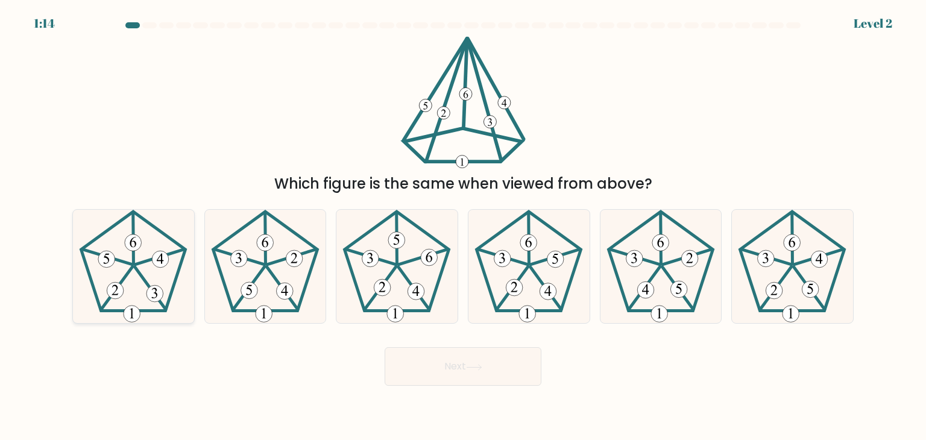
click at [136, 271] on 341 at bounding box center [150, 288] width 31 height 42
click at [463, 226] on input "a." at bounding box center [463, 223] width 1 height 6
radio input "true"
click at [415, 367] on button "Next" at bounding box center [462, 366] width 157 height 39
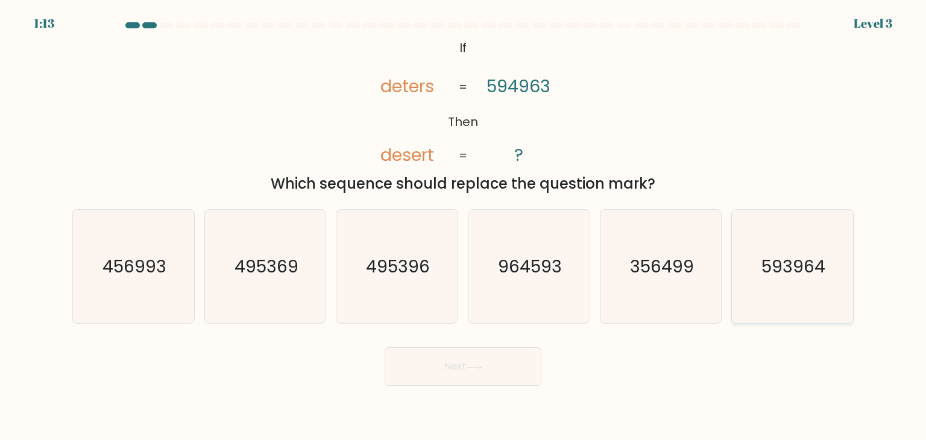
click at [839, 278] on icon "593964" at bounding box center [791, 266] width 113 height 113
click at [463, 226] on input "f. 593964" at bounding box center [463, 223] width 1 height 6
radio input "true"
click at [466, 376] on button "Next" at bounding box center [462, 366] width 157 height 39
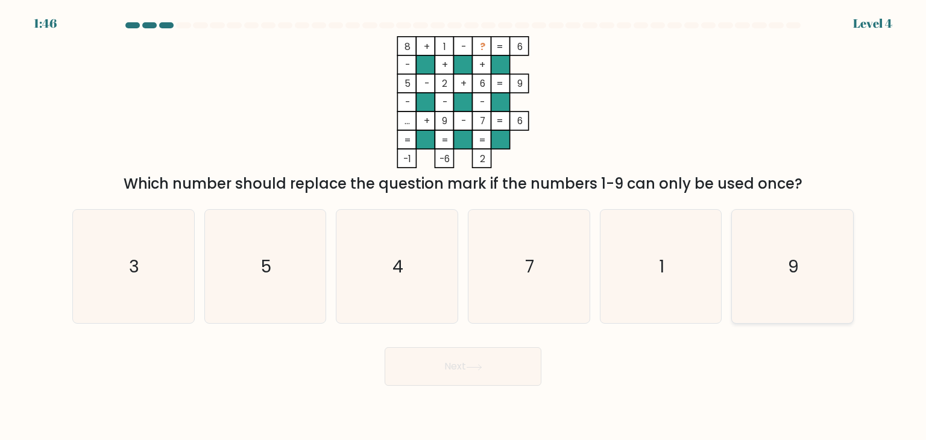
click at [804, 290] on icon "9" at bounding box center [791, 266] width 113 height 113
click at [463, 226] on input "f. 9" at bounding box center [463, 223] width 1 height 6
radio input "true"
click at [498, 364] on button "Next" at bounding box center [462, 366] width 157 height 39
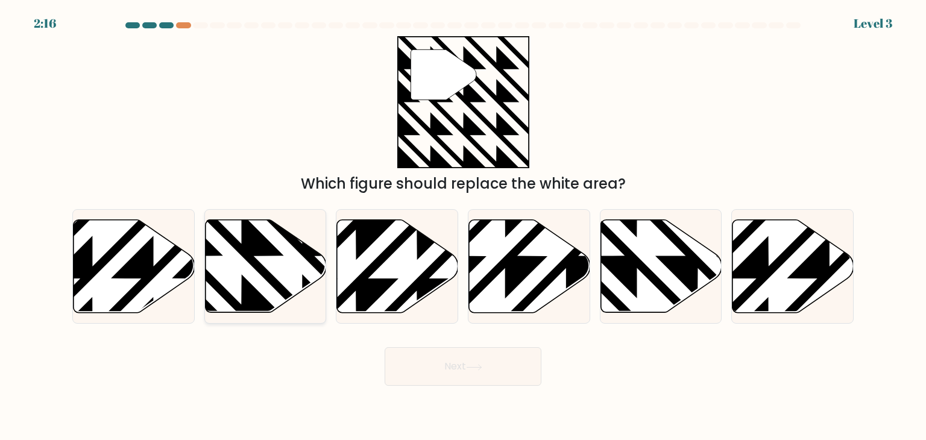
click at [233, 274] on icon at bounding box center [265, 266] width 121 height 93
click at [463, 226] on input "b." at bounding box center [463, 223] width 1 height 6
radio input "true"
click at [458, 373] on button "Next" at bounding box center [462, 366] width 157 height 39
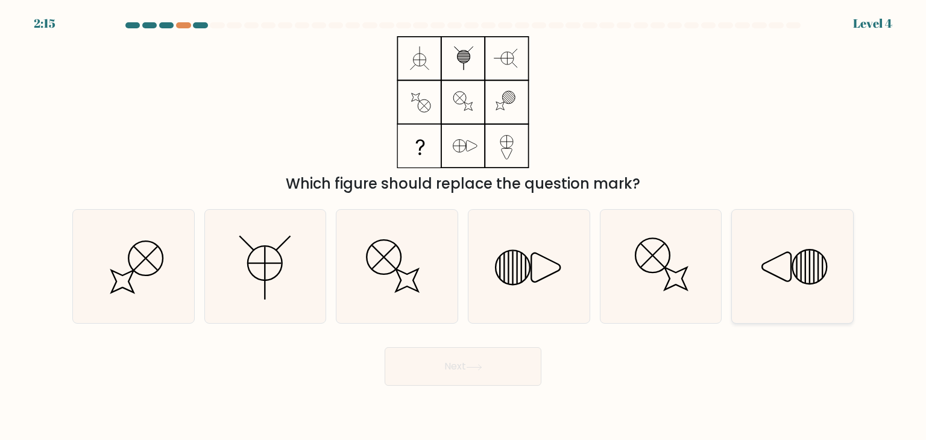
click at [741, 289] on icon at bounding box center [791, 266] width 113 height 113
click at [463, 226] on input "f." at bounding box center [463, 223] width 1 height 6
radio input "true"
click at [493, 367] on button "Next" at bounding box center [462, 366] width 157 height 39
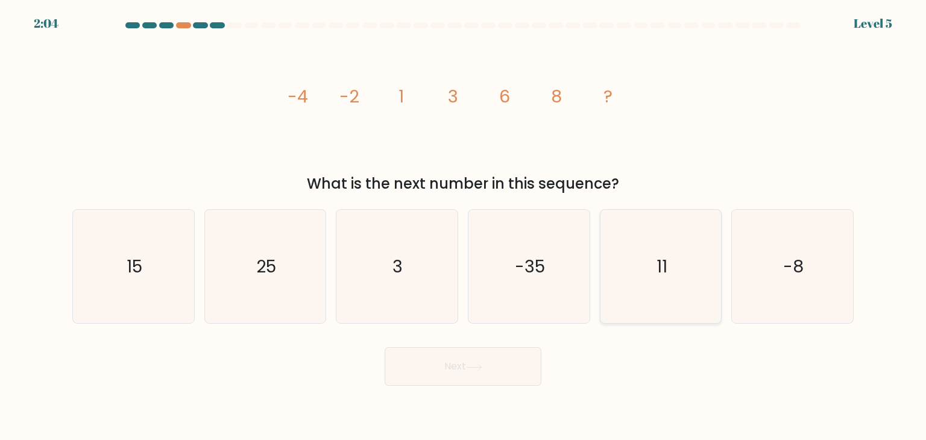
click at [662, 278] on icon "11" at bounding box center [660, 266] width 113 height 113
click at [463, 226] on input "e. 11" at bounding box center [463, 223] width 1 height 6
radio input "true"
click at [503, 359] on button "Next" at bounding box center [462, 366] width 157 height 39
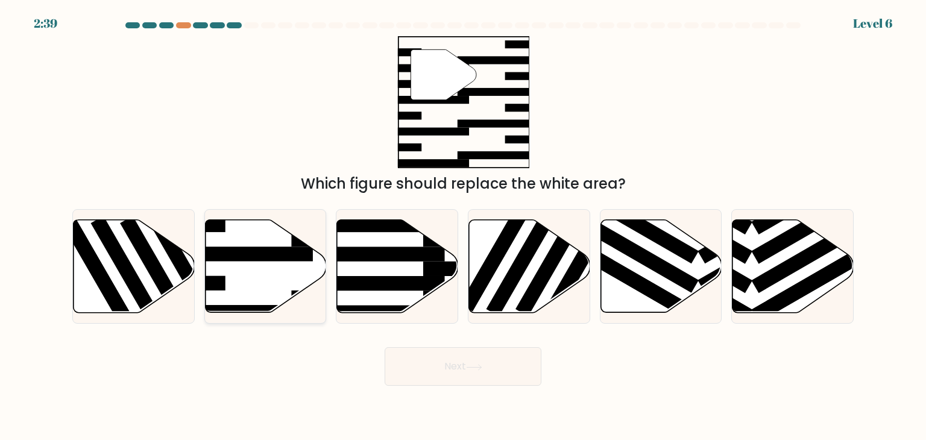
click at [284, 270] on icon at bounding box center [265, 266] width 121 height 93
click at [463, 226] on input "b." at bounding box center [463, 223] width 1 height 6
radio input "true"
click at [435, 381] on button "Next" at bounding box center [462, 366] width 157 height 39
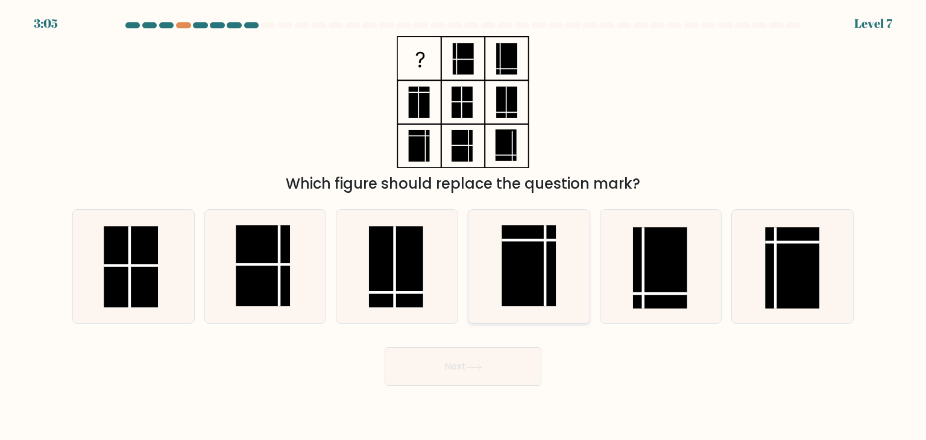
click at [534, 277] on rect at bounding box center [529, 265] width 54 height 81
click at [463, 226] on input "d." at bounding box center [463, 223] width 1 height 6
radio input "true"
click at [505, 369] on button "Next" at bounding box center [462, 366] width 157 height 39
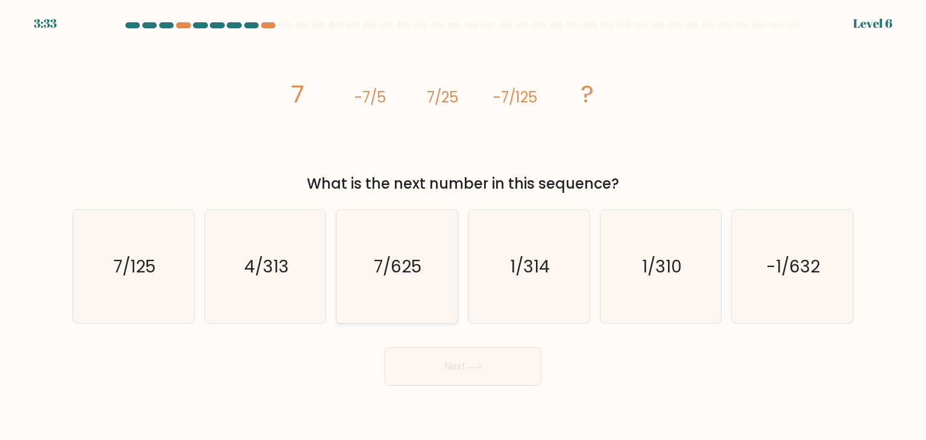
click at [427, 290] on icon "7/625" at bounding box center [396, 266] width 113 height 113
click at [463, 226] on input "c. 7/625" at bounding box center [463, 223] width 1 height 6
radio input "true"
click at [456, 355] on button "Next" at bounding box center [462, 366] width 157 height 39
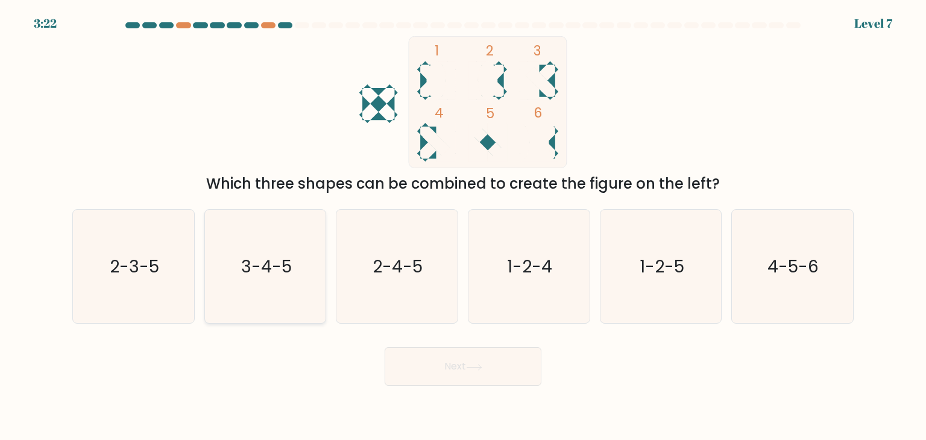
click at [248, 298] on icon "3-4-5" at bounding box center [264, 266] width 113 height 113
click at [463, 226] on input "b. 3-4-5" at bounding box center [463, 223] width 1 height 6
radio input "true"
click at [459, 384] on button "Next" at bounding box center [462, 366] width 157 height 39
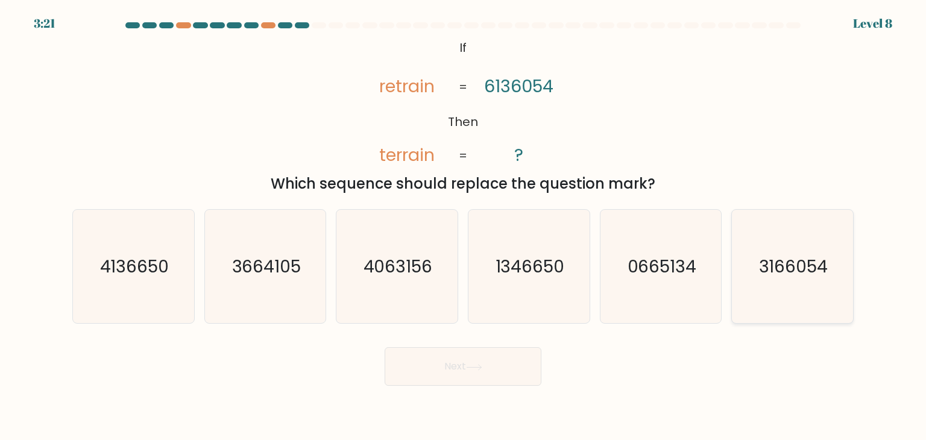
click at [790, 256] on text "3166054" at bounding box center [793, 266] width 69 height 24
click at [463, 226] on input "f. 3166054" at bounding box center [463, 223] width 1 height 6
radio input "true"
click at [436, 372] on button "Next" at bounding box center [462, 366] width 157 height 39
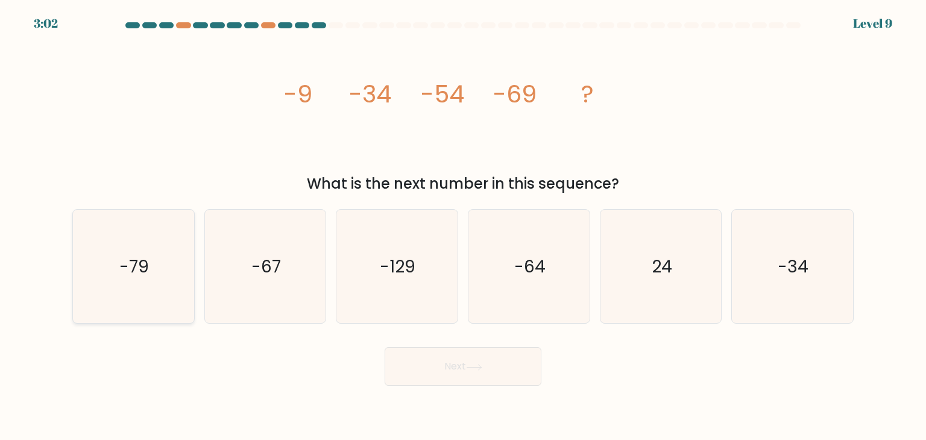
click at [175, 275] on icon "-79" at bounding box center [133, 266] width 113 height 113
click at [463, 226] on input "a. -79" at bounding box center [463, 223] width 1 height 6
radio input "true"
click at [441, 357] on button "Next" at bounding box center [462, 366] width 157 height 39
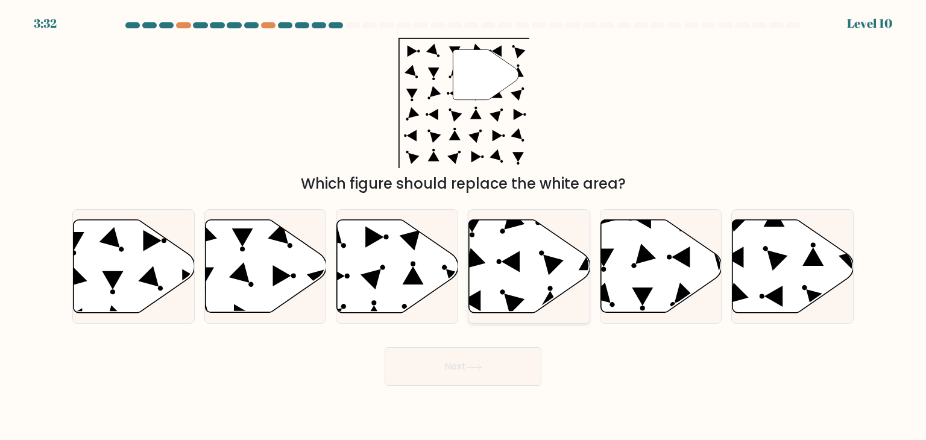
click at [532, 268] on icon at bounding box center [529, 266] width 121 height 93
click at [463, 226] on input "d." at bounding box center [463, 223] width 1 height 6
radio input "true"
click at [480, 365] on icon at bounding box center [474, 367] width 16 height 7
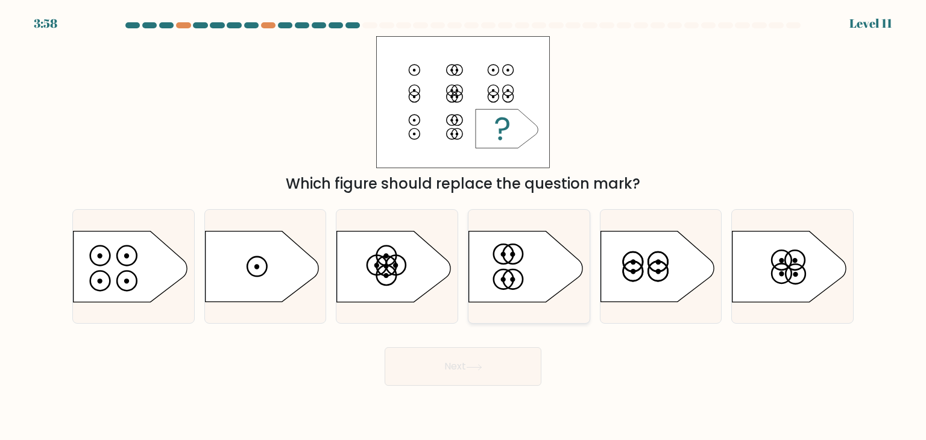
click at [524, 266] on icon at bounding box center [525, 266] width 113 height 71
click at [463, 226] on input "d." at bounding box center [463, 223] width 1 height 6
radio input "true"
click at [152, 284] on icon at bounding box center [130, 266] width 113 height 71
click at [463, 226] on input "a." at bounding box center [463, 223] width 1 height 6
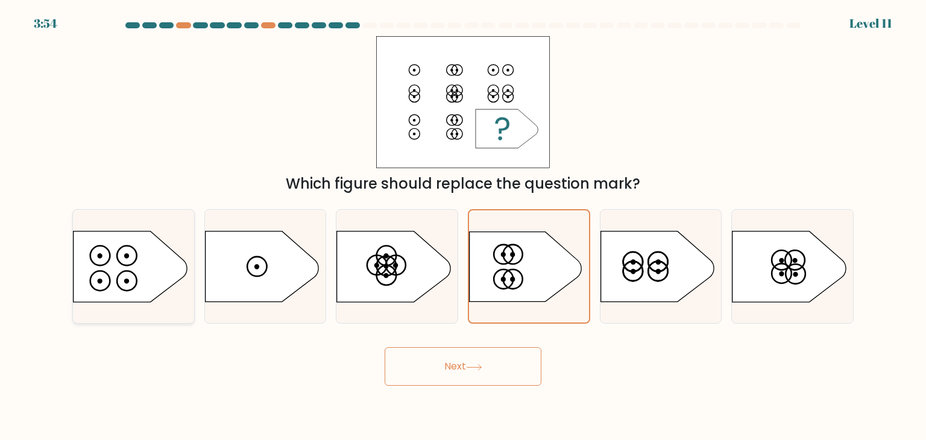
radio input "true"
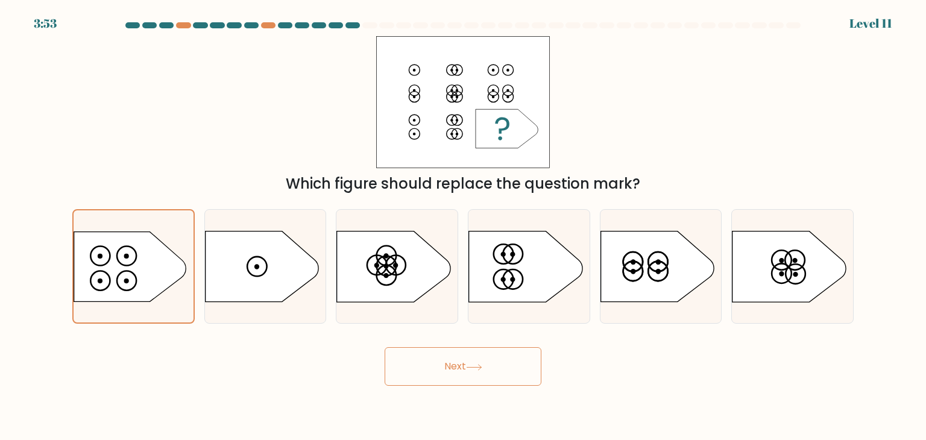
click at [466, 367] on button "Next" at bounding box center [462, 366] width 157 height 39
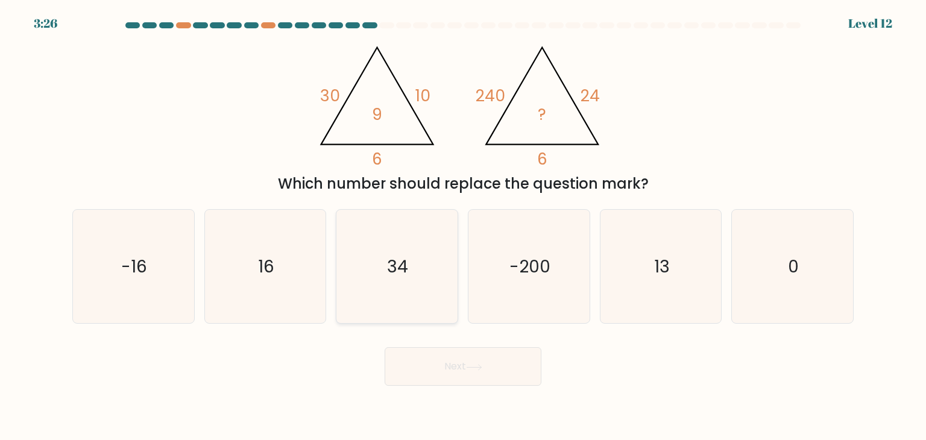
drag, startPoint x: 365, startPoint y: 266, endPoint x: 393, endPoint y: 284, distance: 33.9
click at [375, 261] on icon "34" at bounding box center [396, 266] width 113 height 113
click at [463, 226] on input "c. 34" at bounding box center [463, 223] width 1 height 6
radio input "true"
click at [461, 372] on button "Next" at bounding box center [462, 366] width 157 height 39
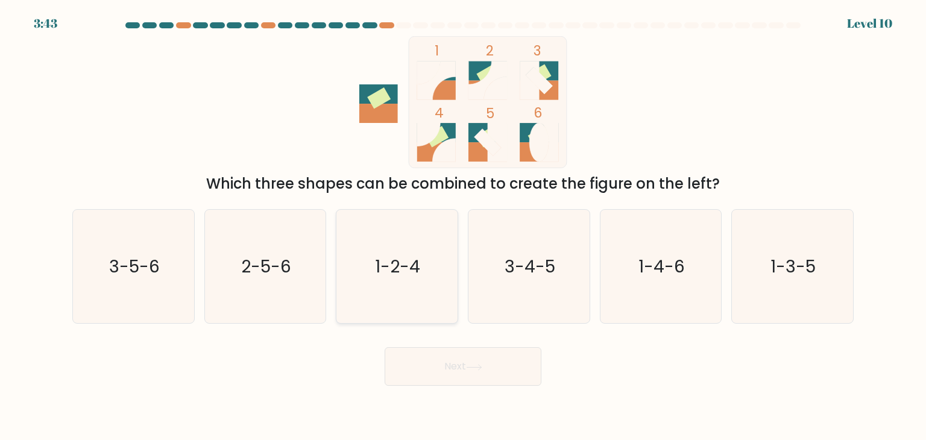
click at [419, 295] on icon "1-2-4" at bounding box center [396, 266] width 113 height 113
click at [463, 226] on input "c. 1-2-4" at bounding box center [463, 223] width 1 height 6
radio input "true"
click at [431, 362] on button "Next" at bounding box center [462, 366] width 157 height 39
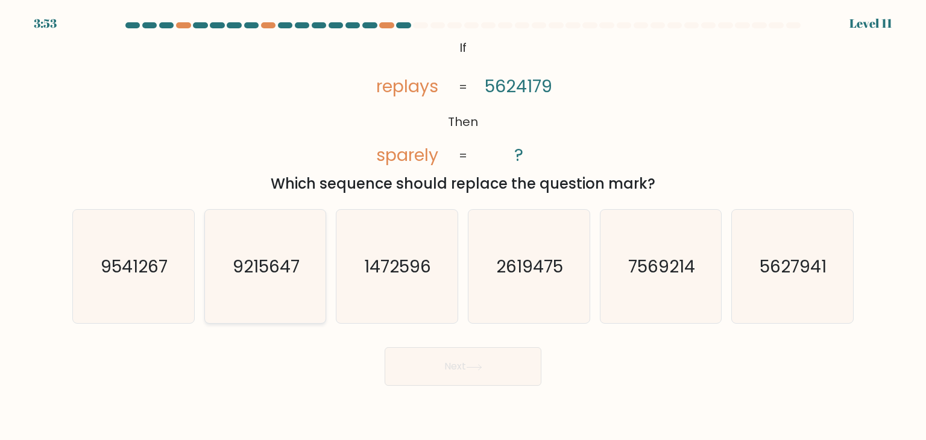
click at [255, 296] on icon "9215647" at bounding box center [264, 266] width 113 height 113
click at [463, 226] on input "b. 9215647" at bounding box center [463, 223] width 1 height 6
radio input "true"
click at [448, 391] on body "3:52 Level 11 ?" at bounding box center [463, 220] width 926 height 440
click at [451, 377] on button "Next" at bounding box center [462, 366] width 157 height 39
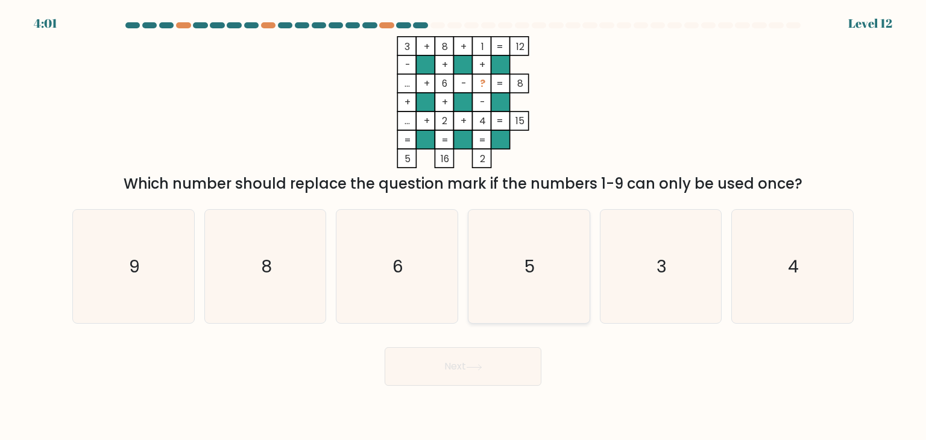
click at [515, 268] on icon "5" at bounding box center [528, 266] width 113 height 113
click at [463, 226] on input "d. 5" at bounding box center [463, 223] width 1 height 6
radio input "true"
click at [495, 384] on button "Next" at bounding box center [462, 366] width 157 height 39
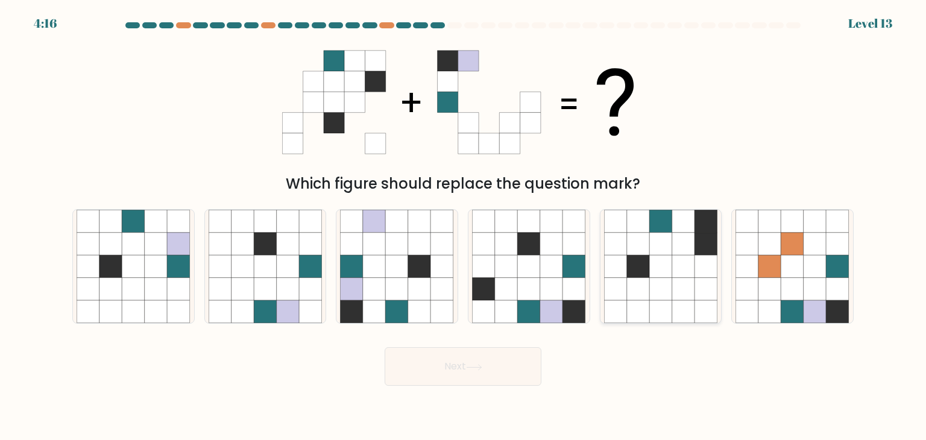
drag, startPoint x: 653, startPoint y: 279, endPoint x: 641, endPoint y: 321, distance: 43.9
click at [653, 280] on icon at bounding box center [660, 289] width 23 height 23
click at [463, 226] on input "e." at bounding box center [463, 223] width 1 height 6
radio input "true"
click at [463, 366] on button "Next" at bounding box center [462, 366] width 157 height 39
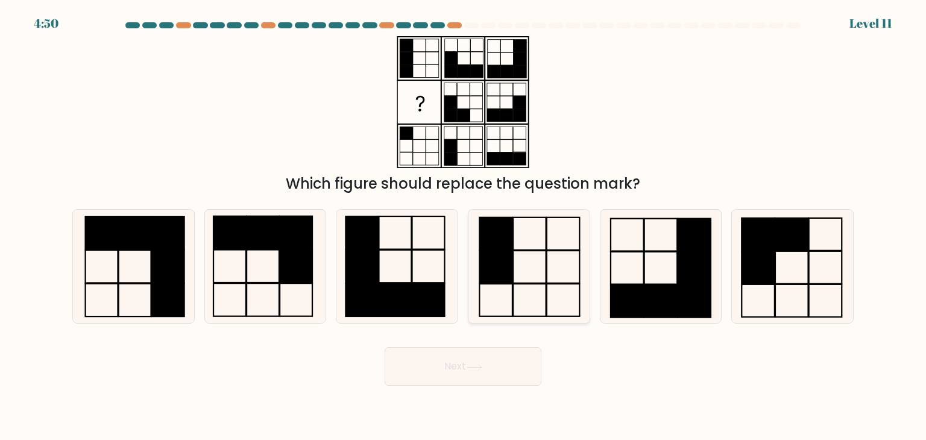
click at [493, 265] on rect at bounding box center [495, 267] width 33 height 33
click at [463, 226] on input "d." at bounding box center [463, 223] width 1 height 6
radio input "true"
click at [485, 357] on button "Next" at bounding box center [462, 366] width 157 height 39
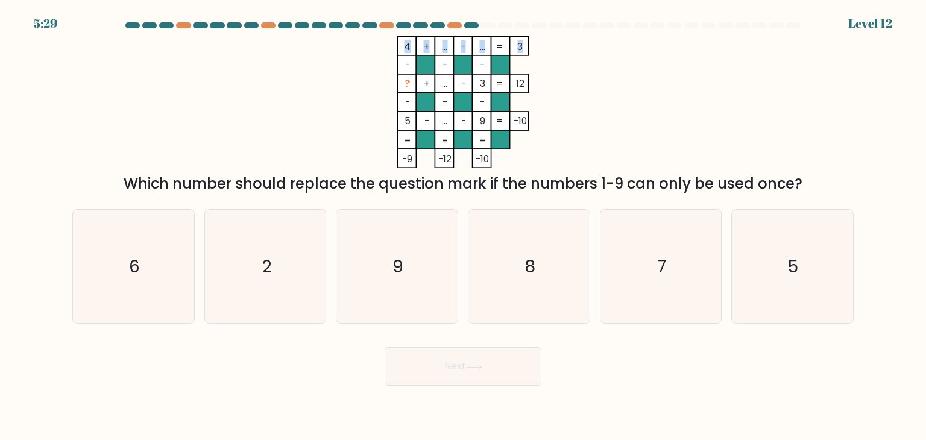
drag, startPoint x: 516, startPoint y: 43, endPoint x: 523, endPoint y: 43, distance: 6.7
click at [521, 43] on icon "4 + ... - ... 3 - - - ? + ... - 3 12 - - - 5 - ... - 9 = -10 = = = = -9 -12 -10…" at bounding box center [463, 102] width 362 height 132
click at [597, 83] on icon "4 + ... - ... 3 - - - ? + ... - 3 12 - - - 5 - ... - 9 = -10 = = = = -9 -12 -10…" at bounding box center [463, 102] width 362 height 132
click at [505, 263] on icon "8" at bounding box center [528, 266] width 113 height 113
click at [463, 226] on input "d. 8" at bounding box center [463, 223] width 1 height 6
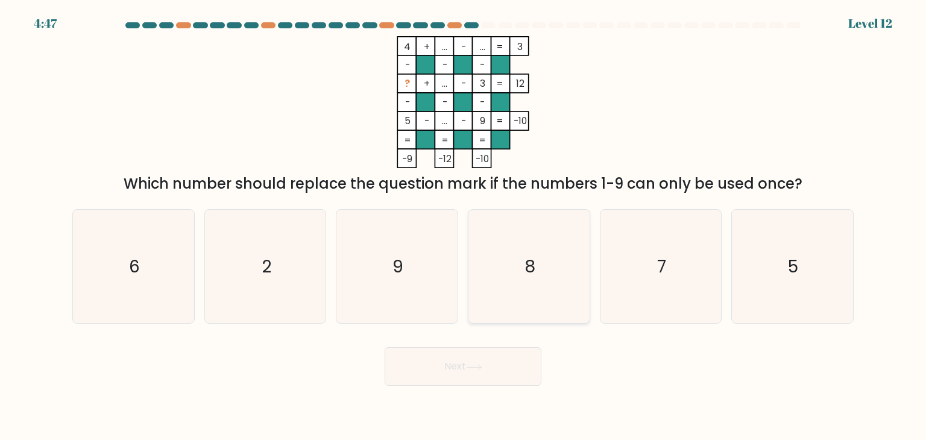
radio input "true"
click at [472, 375] on button "Next" at bounding box center [462, 366] width 157 height 39
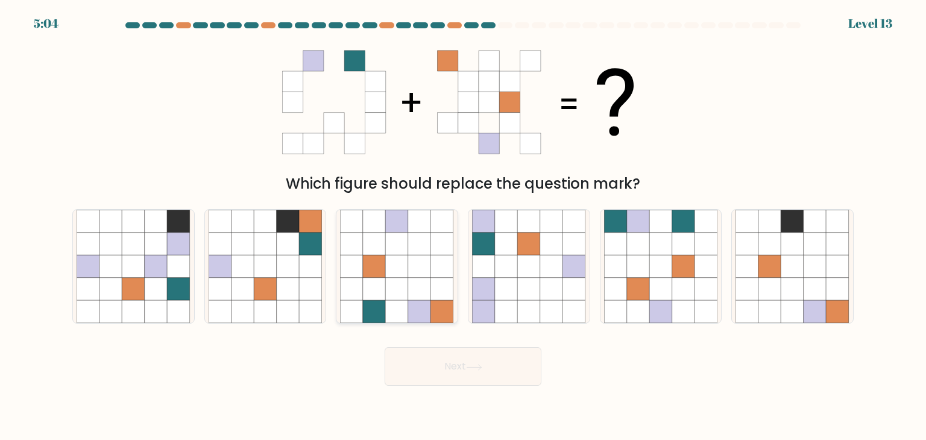
click at [411, 307] on icon at bounding box center [419, 312] width 23 height 23
click at [463, 226] on input "c." at bounding box center [463, 223] width 1 height 6
radio input "true"
click at [452, 379] on button "Next" at bounding box center [462, 366] width 157 height 39
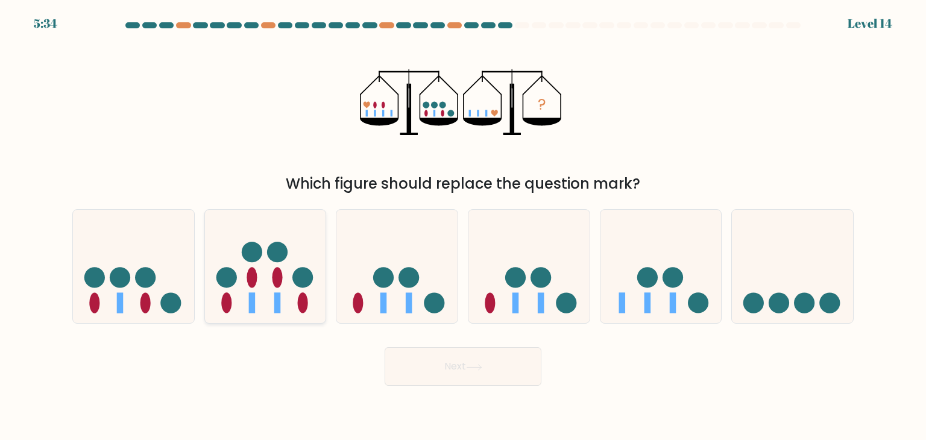
click at [291, 295] on icon at bounding box center [265, 266] width 121 height 100
click at [463, 226] on input "b." at bounding box center [463, 223] width 1 height 6
radio input "true"
click at [448, 360] on button "Next" at bounding box center [462, 366] width 157 height 39
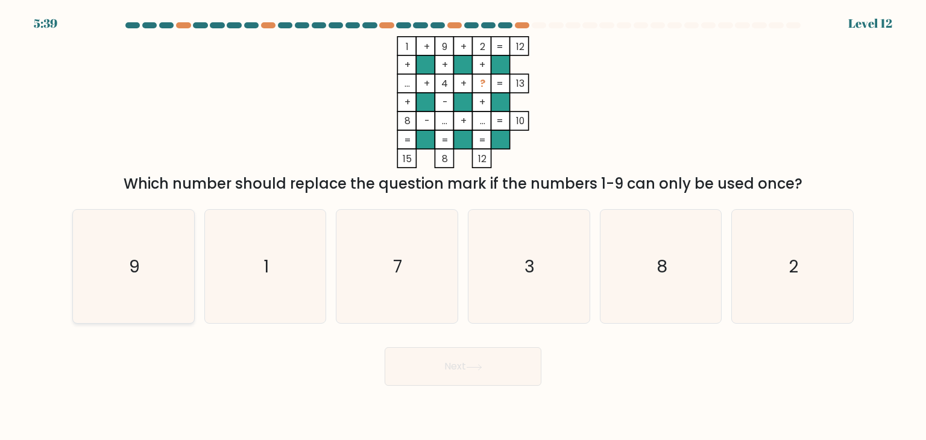
click at [166, 223] on icon "9" at bounding box center [133, 266] width 113 height 113
click at [463, 223] on input "a. 9" at bounding box center [463, 223] width 1 height 6
radio input "true"
click at [453, 372] on button "Next" at bounding box center [462, 366] width 157 height 39
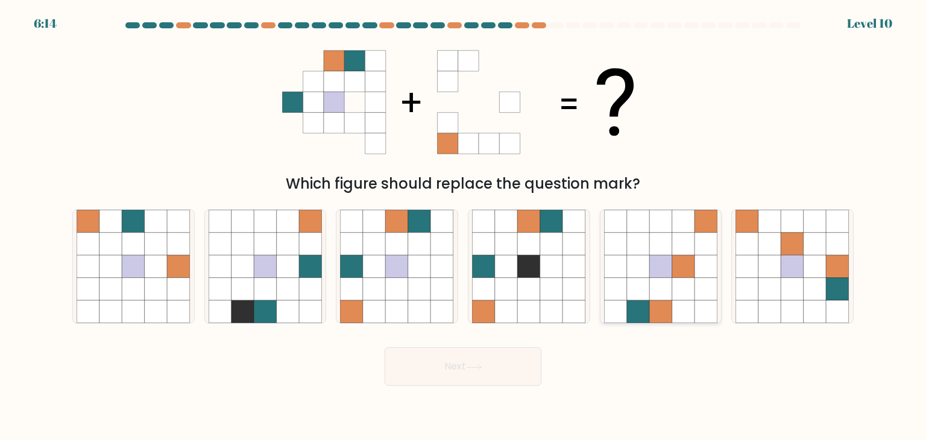
click at [627, 301] on icon at bounding box center [638, 312] width 23 height 23
click at [463, 226] on input "e." at bounding box center [463, 223] width 1 height 6
radio input "true"
click at [481, 374] on button "Next" at bounding box center [462, 366] width 157 height 39
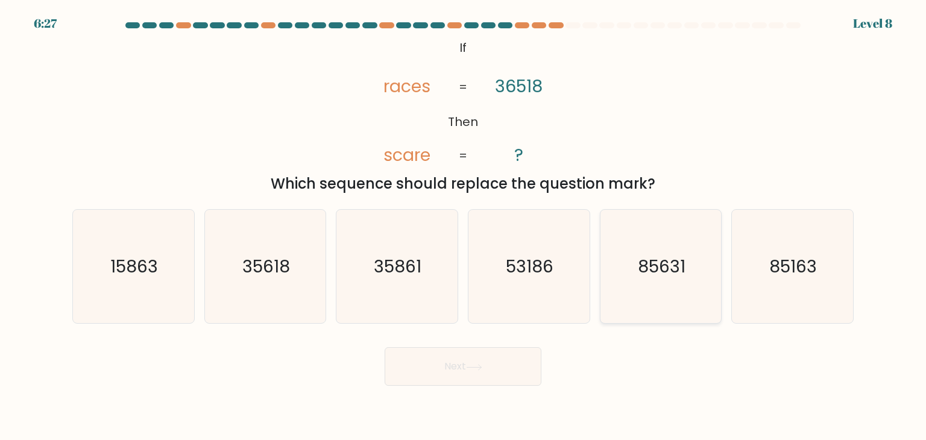
drag, startPoint x: 662, startPoint y: 301, endPoint x: 660, endPoint y: 314, distance: 13.3
click at [662, 300] on icon "85631" at bounding box center [660, 266] width 113 height 113
click at [463, 226] on input "e. 85631" at bounding box center [463, 223] width 1 height 6
radio input "true"
click at [455, 378] on button "Next" at bounding box center [462, 366] width 157 height 39
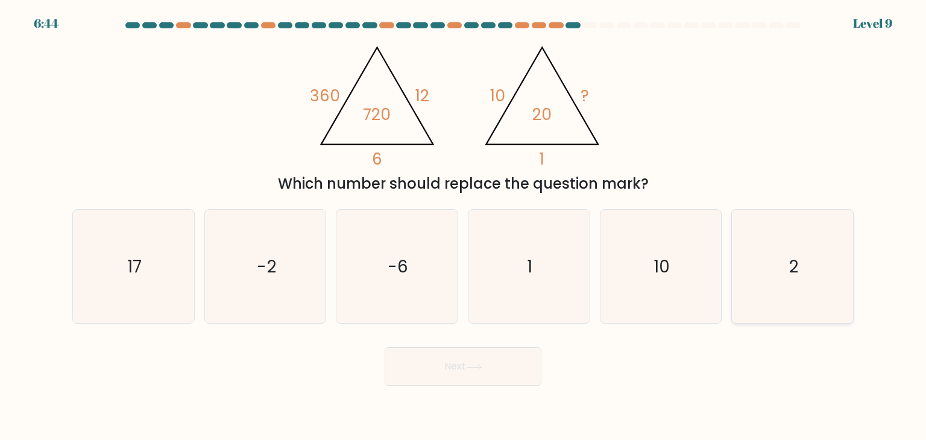
click at [787, 263] on icon "2" at bounding box center [791, 266] width 113 height 113
click at [463, 226] on input "f. 2" at bounding box center [463, 223] width 1 height 6
radio input "true"
click at [516, 371] on button "Next" at bounding box center [462, 366] width 157 height 39
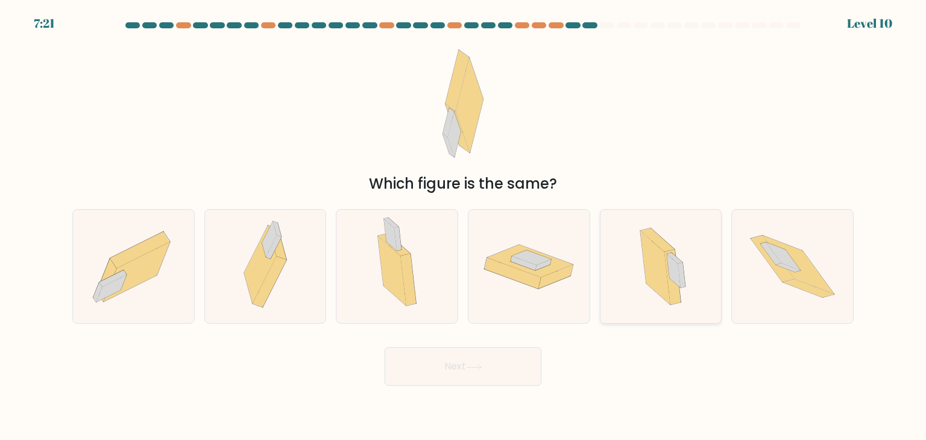
click at [660, 273] on icon at bounding box center [655, 268] width 30 height 74
click at [463, 226] on input "e." at bounding box center [463, 223] width 1 height 6
radio input "true"
click at [442, 358] on button "Next" at bounding box center [462, 366] width 157 height 39
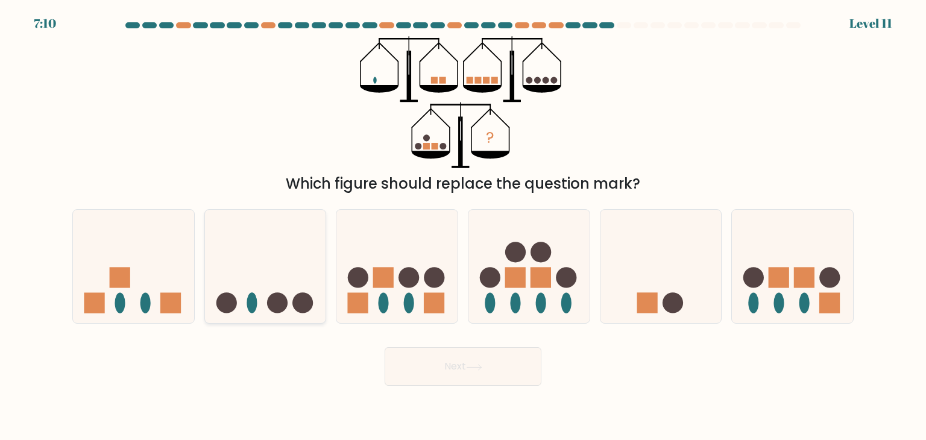
click at [268, 254] on icon at bounding box center [265, 266] width 121 height 100
click at [463, 226] on input "b." at bounding box center [463, 223] width 1 height 6
radio input "true"
click at [450, 367] on button "Next" at bounding box center [462, 366] width 157 height 39
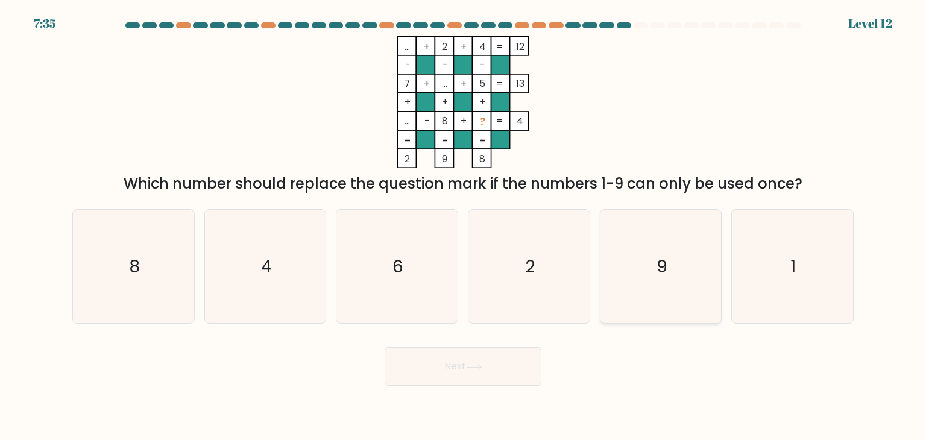
click at [658, 275] on text "9" at bounding box center [661, 266] width 11 height 24
click at [463, 226] on input "e. 9" at bounding box center [463, 223] width 1 height 6
radio input "true"
click at [494, 359] on button "Next" at bounding box center [462, 366] width 157 height 39
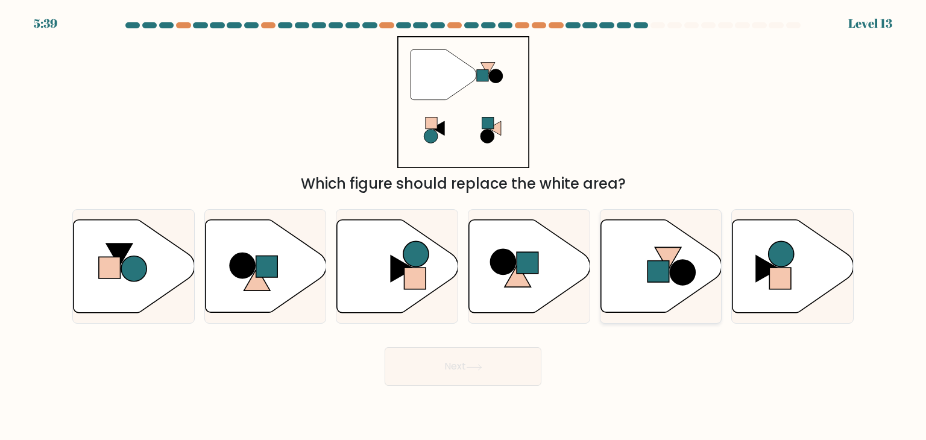
click at [671, 286] on icon at bounding box center [660, 266] width 121 height 93
click at [463, 226] on input "e." at bounding box center [463, 223] width 1 height 6
radio input "true"
click at [451, 374] on button "Next" at bounding box center [462, 366] width 157 height 39
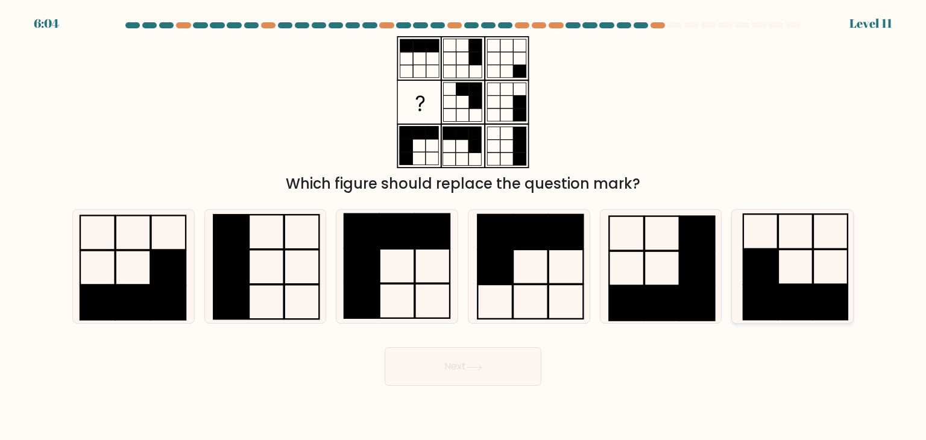
click at [763, 261] on rect at bounding box center [760, 266] width 34 height 35
click at [463, 226] on input "f." at bounding box center [463, 223] width 1 height 6
radio input "true"
click at [483, 381] on button "Next" at bounding box center [462, 366] width 157 height 39
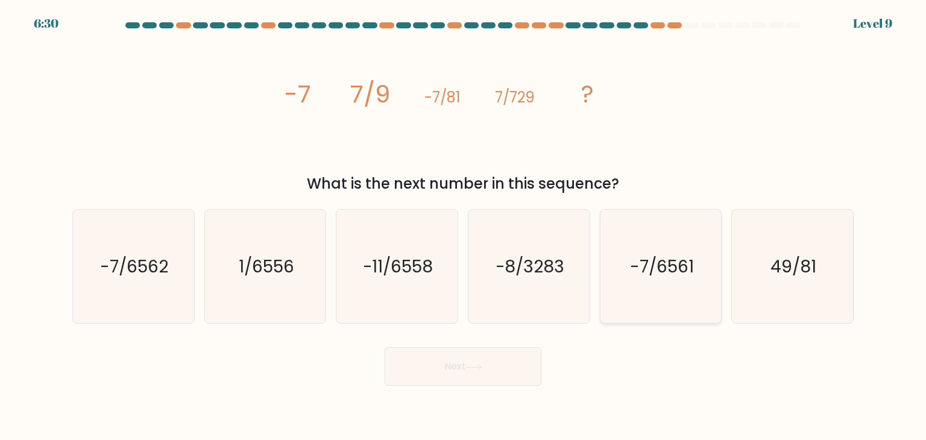
drag, startPoint x: 657, startPoint y: 280, endPoint x: 638, endPoint y: 294, distance: 23.6
click at [656, 280] on icon "-7/6561" at bounding box center [660, 266] width 113 height 113
click at [463, 226] on input "e. -7/6561" at bounding box center [463, 223] width 1 height 6
radio input "true"
click at [409, 370] on button "Next" at bounding box center [462, 366] width 157 height 39
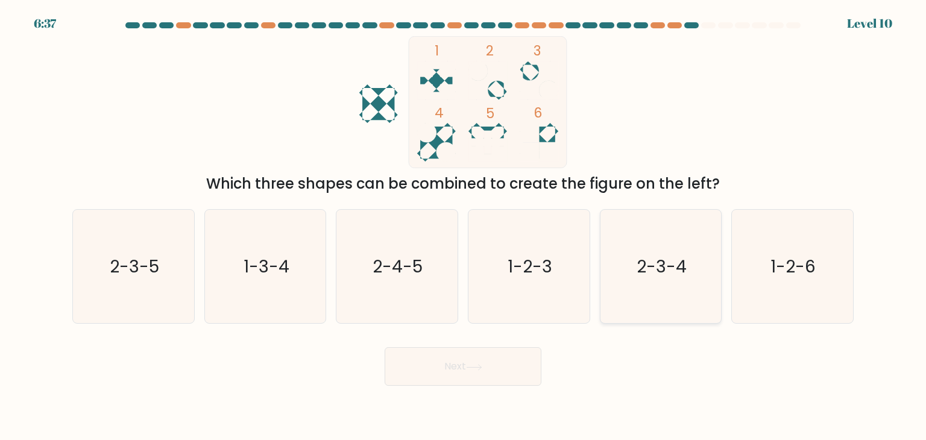
drag, startPoint x: 638, startPoint y: 271, endPoint x: 619, endPoint y: 309, distance: 42.9
click at [639, 271] on text "2-3-4" at bounding box center [661, 266] width 50 height 24
click at [463, 226] on input "e. 2-3-4" at bounding box center [463, 223] width 1 height 6
radio input "true"
click at [512, 359] on button "Next" at bounding box center [462, 366] width 157 height 39
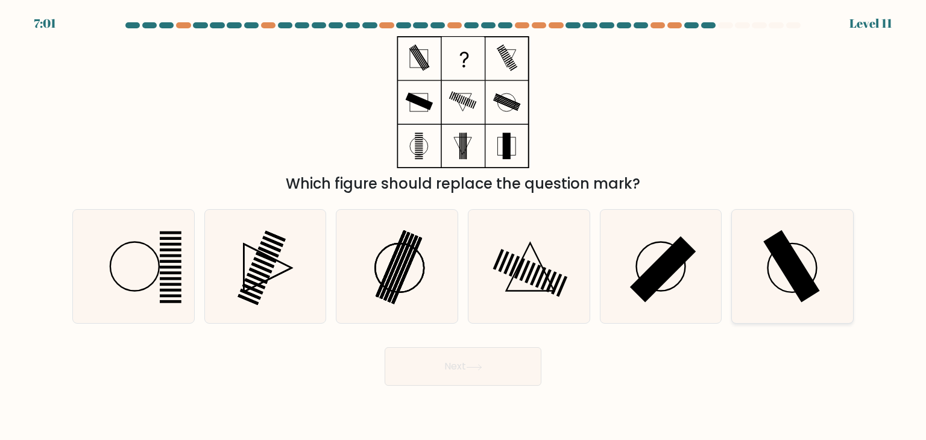
click at [765, 281] on icon at bounding box center [791, 266] width 113 height 113
click at [463, 226] on input "f." at bounding box center [463, 223] width 1 height 6
radio input "true"
click at [466, 377] on button "Next" at bounding box center [462, 366] width 157 height 39
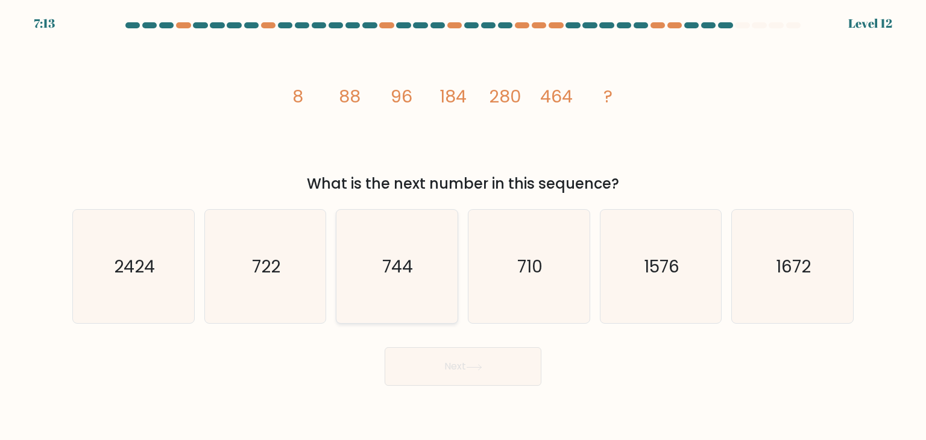
drag, startPoint x: 416, startPoint y: 277, endPoint x: 422, endPoint y: 286, distance: 11.4
click at [416, 277] on icon "744" at bounding box center [396, 266] width 113 height 113
click at [463, 226] on input "c. 744" at bounding box center [463, 223] width 1 height 6
radio input "true"
click at [469, 371] on button "Next" at bounding box center [462, 366] width 157 height 39
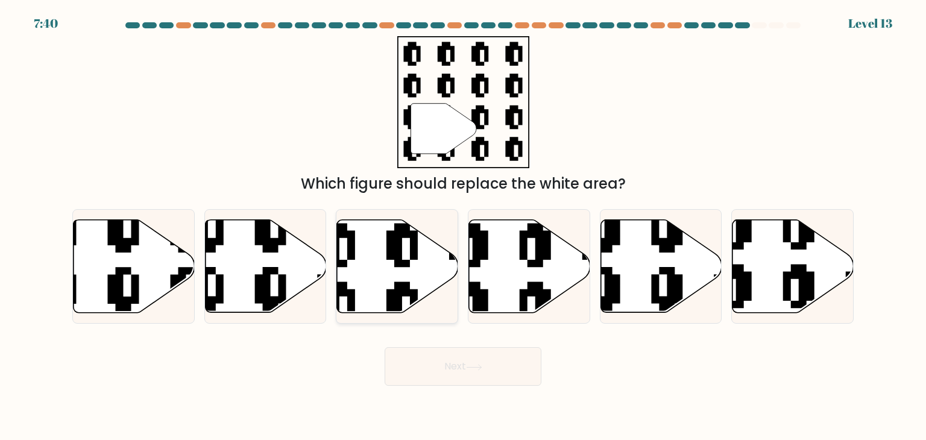
click at [407, 246] on icon at bounding box center [397, 266] width 121 height 93
click at [463, 226] on input "c." at bounding box center [463, 223] width 1 height 6
radio input "true"
click at [448, 369] on button "Next" at bounding box center [462, 366] width 157 height 39
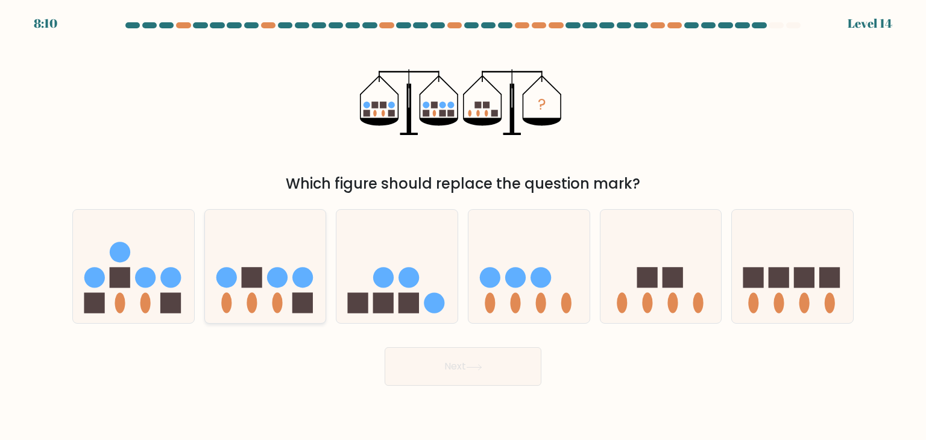
click at [239, 278] on icon at bounding box center [265, 266] width 121 height 100
click at [463, 226] on input "b." at bounding box center [463, 223] width 1 height 6
radio input "true"
click at [459, 367] on button "Next" at bounding box center [462, 366] width 157 height 39
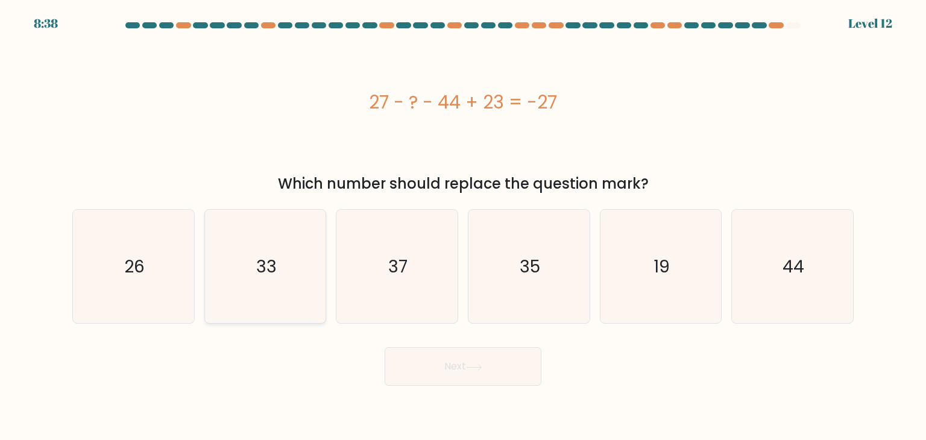
click at [290, 265] on icon "33" at bounding box center [264, 266] width 113 height 113
click at [463, 226] on input "b. 33" at bounding box center [463, 223] width 1 height 6
radio input "true"
click at [502, 374] on button "Next" at bounding box center [462, 366] width 157 height 39
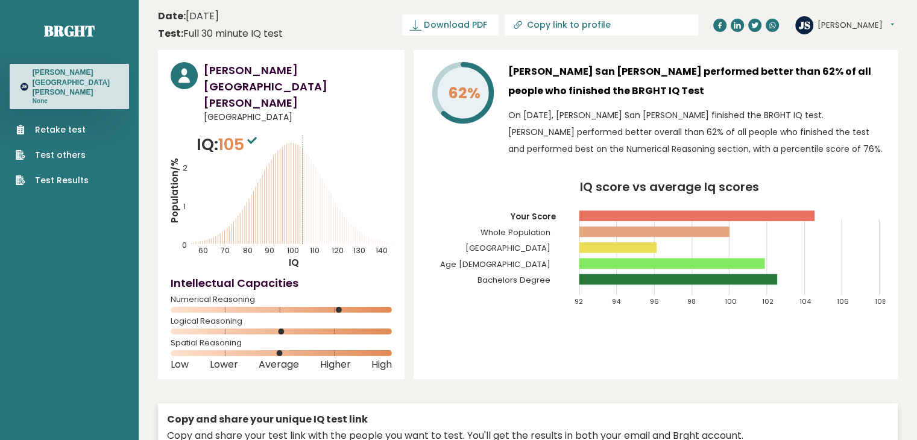
click at [631, 30] on input "Copy link to profile" at bounding box center [608, 25] width 164 height 10
type input "[URL][DOMAIN_NAME][PERSON_NAME][PERSON_NAME]"
click at [442, 25] on span "Download PDF" at bounding box center [412, 25] width 63 height 13
click at [448, 30] on span "✓ Your PDF is downloaded..." at bounding box center [387, 24] width 137 height 21
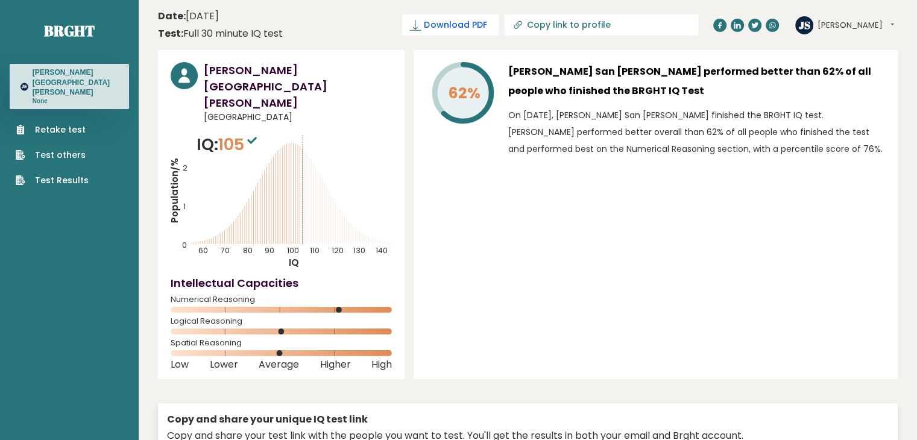
click at [486, 20] on span "Download PDF" at bounding box center [455, 25] width 63 height 13
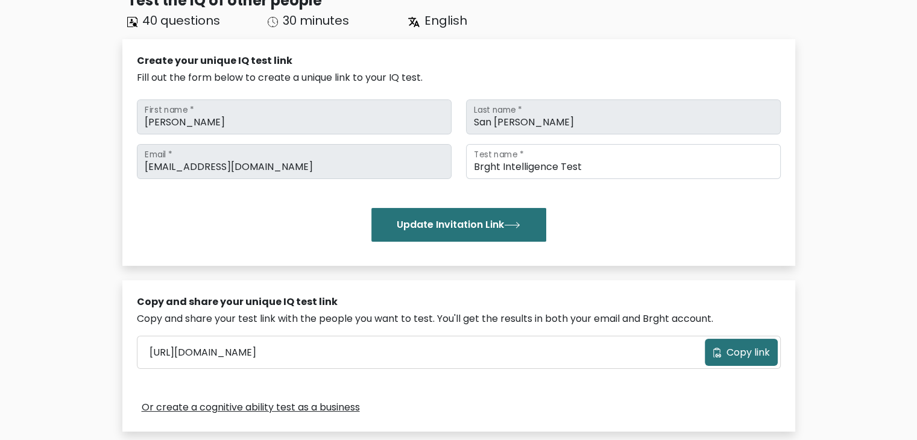
scroll to position [121, 0]
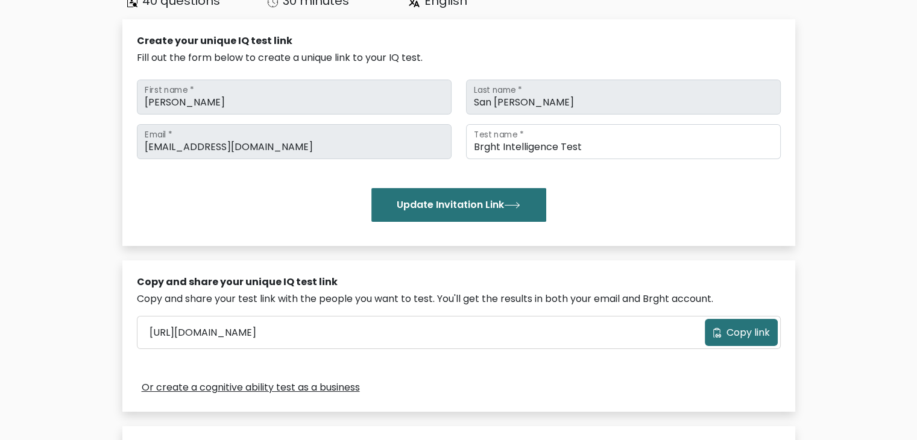
click at [719, 338] on button "Copy link" at bounding box center [740, 332] width 73 height 27
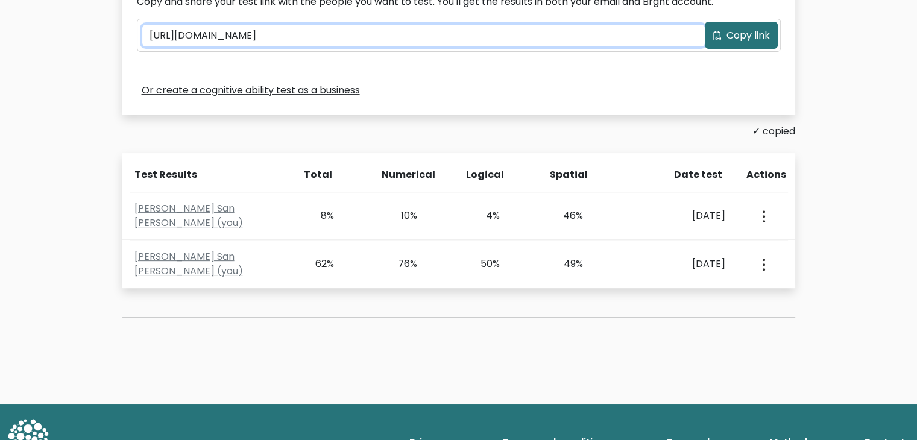
scroll to position [422, 0]
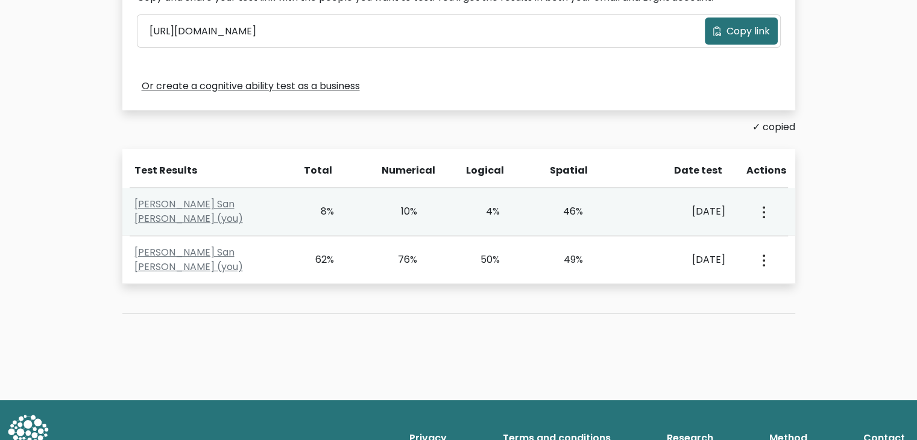
click at [757, 215] on div "View Profile" at bounding box center [762, 211] width 41 height 37
click at [766, 218] on div "View Profile" at bounding box center [762, 211] width 41 height 37
click at [762, 213] on icon "button" at bounding box center [763, 212] width 2 height 12
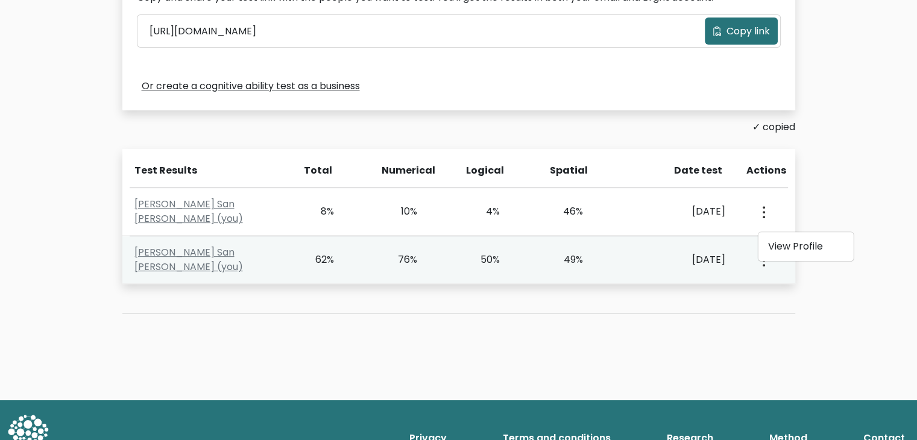
click at [762, 268] on button "button" at bounding box center [762, 259] width 10 height 37
click at [788, 291] on link "View Profile" at bounding box center [804, 294] width 95 height 19
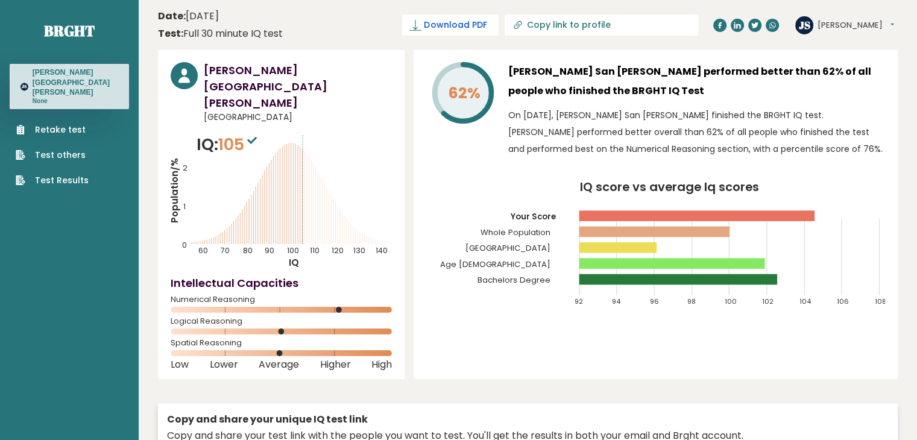
click at [486, 30] on span "Download PDF" at bounding box center [455, 25] width 63 height 13
click at [458, 25] on span "✓ Your PDF is downloaded..." at bounding box center [430, 24] width 137 height 21
